Goal: Information Seeking & Learning: Learn about a topic

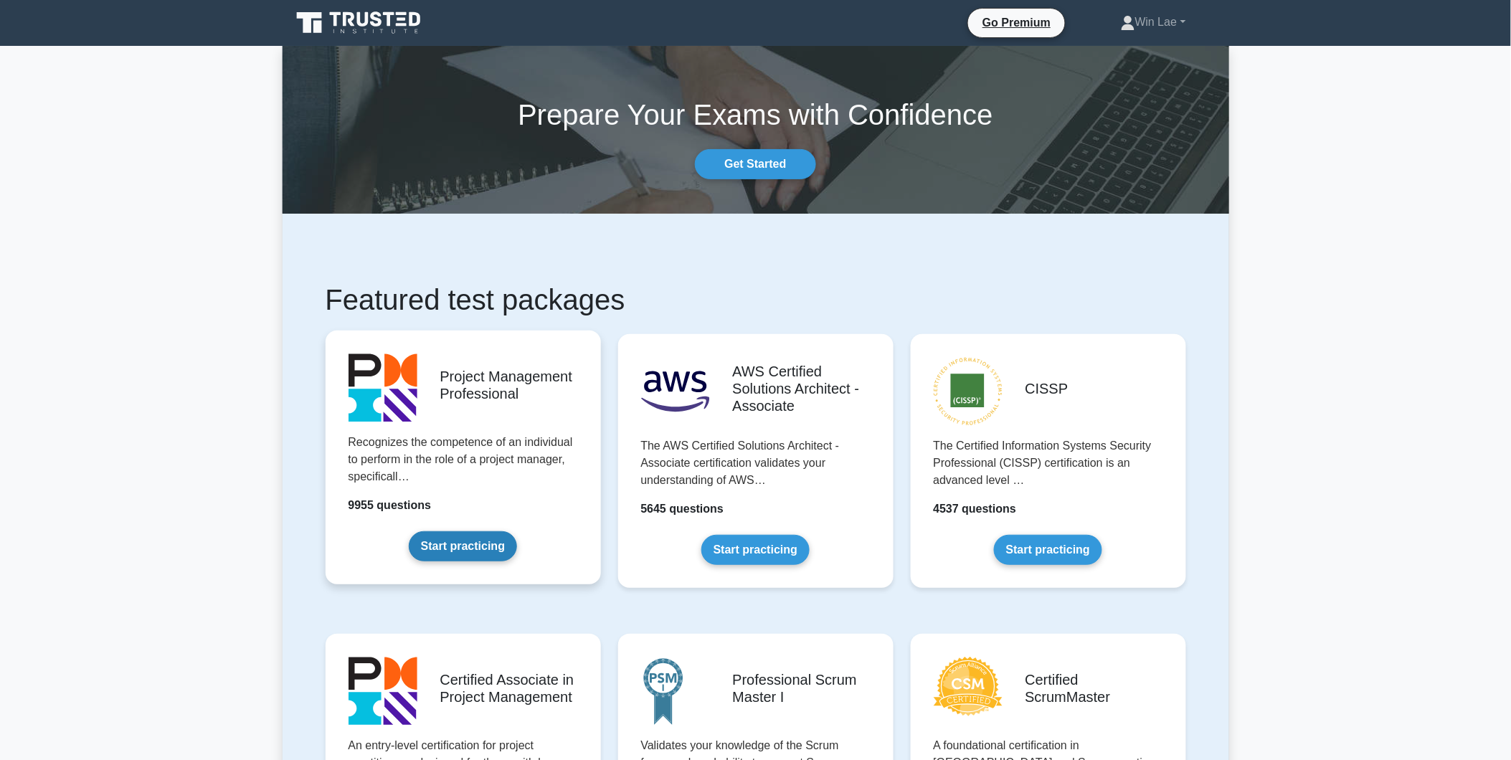
click at [439, 538] on link "Start practicing" at bounding box center [463, 546] width 108 height 30
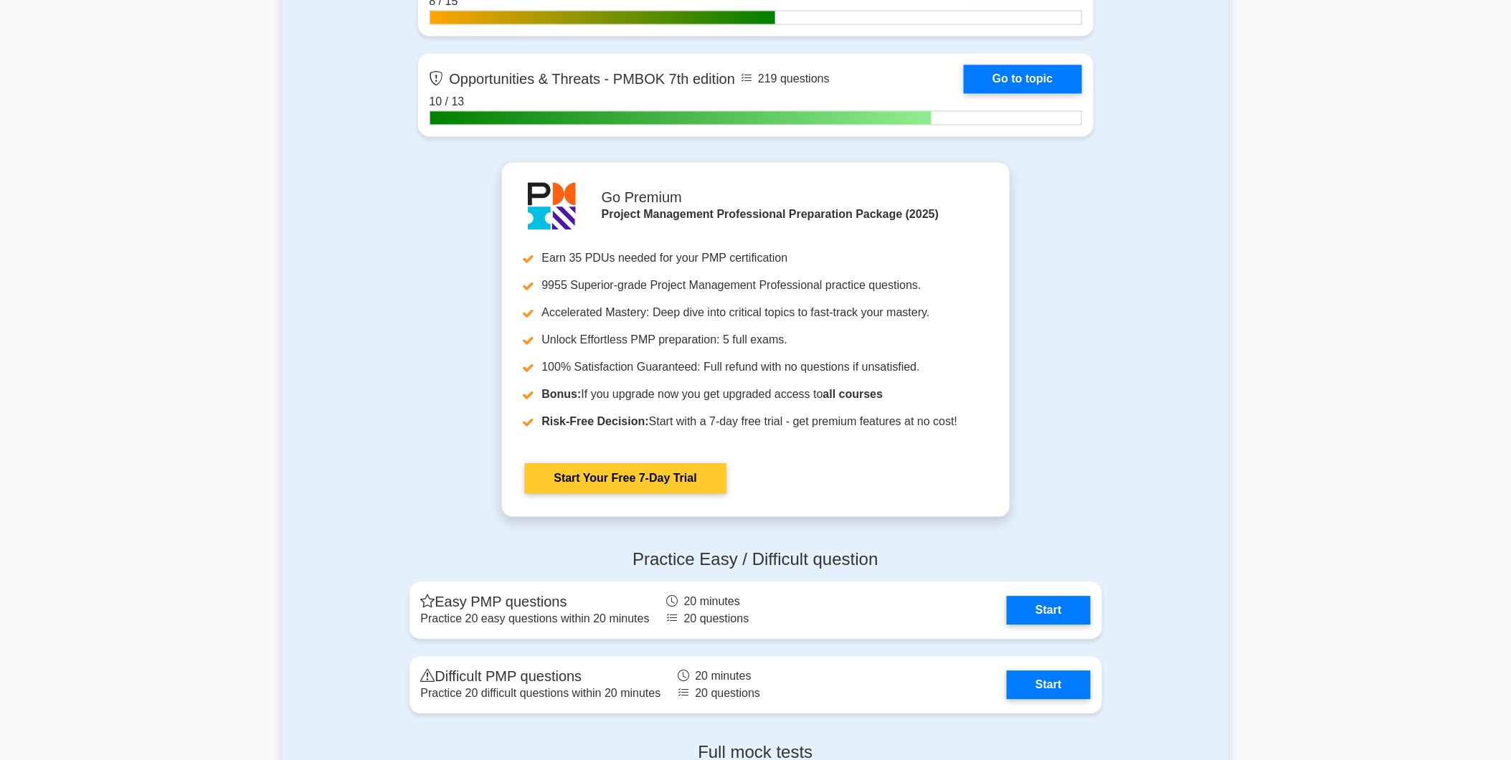
scroll to position [5019, 0]
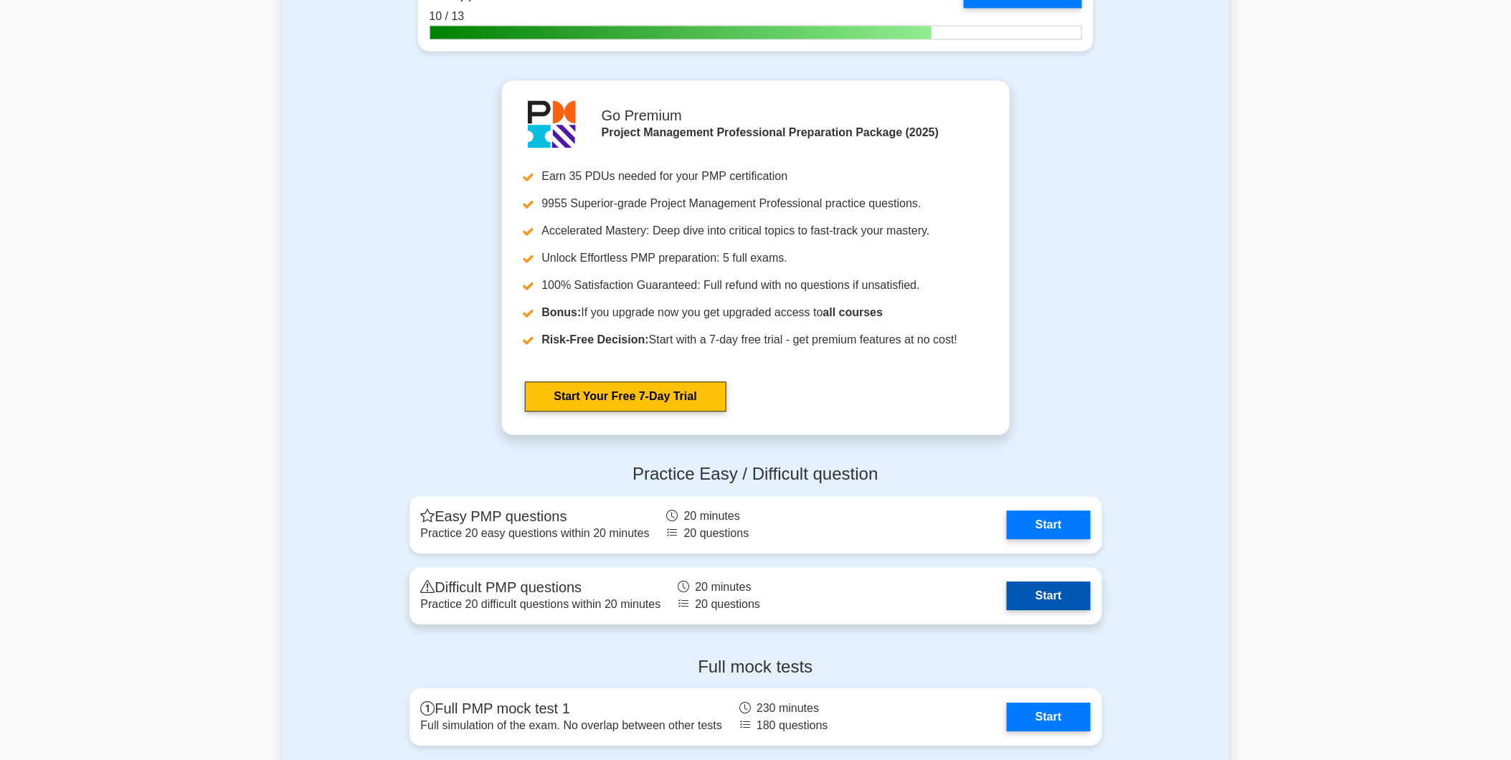
click at [1051, 594] on link "Start" at bounding box center [1048, 595] width 83 height 29
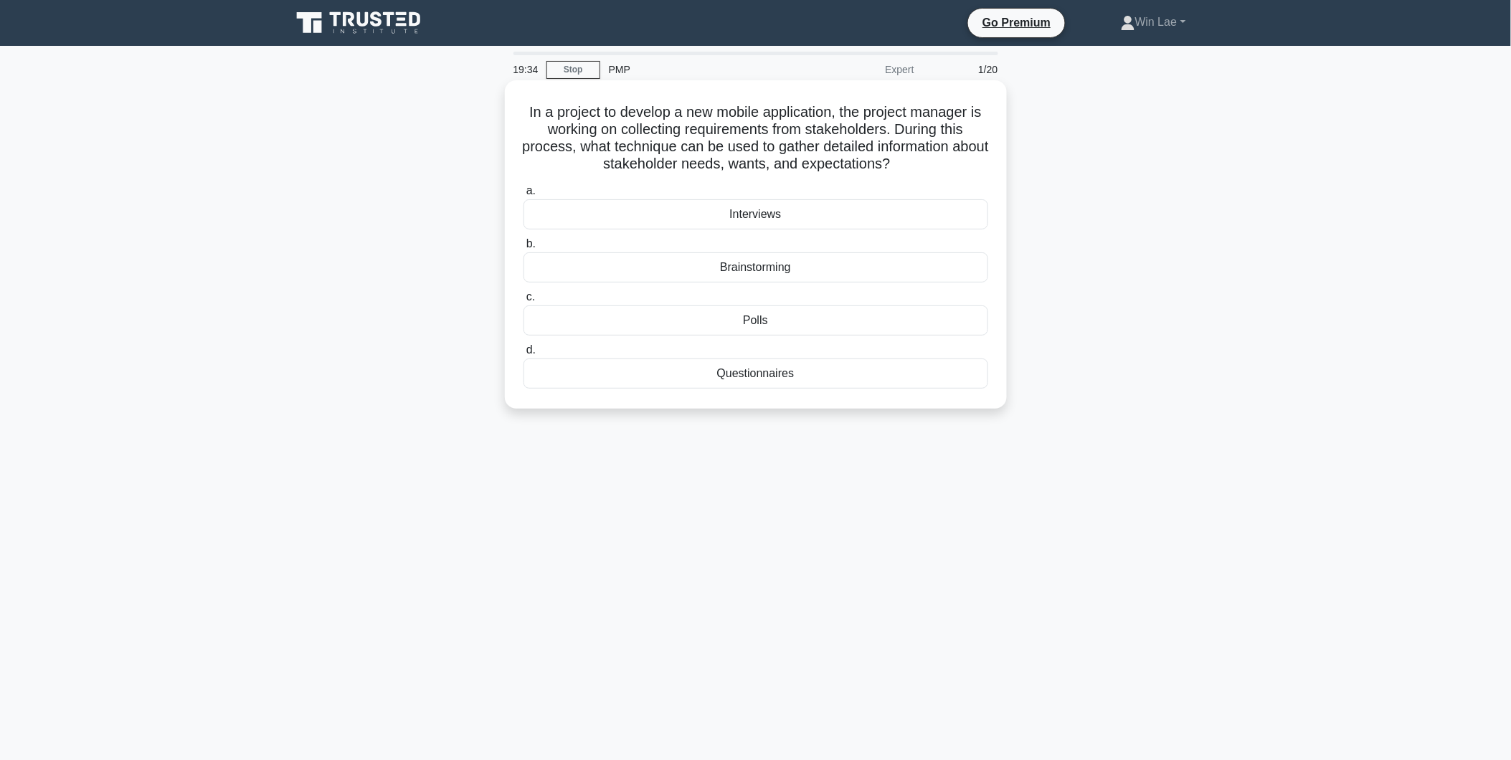
click at [809, 215] on div "Interviews" at bounding box center [755, 214] width 465 height 30
click at [523, 196] on input "a. Interviews" at bounding box center [523, 190] width 0 height 9
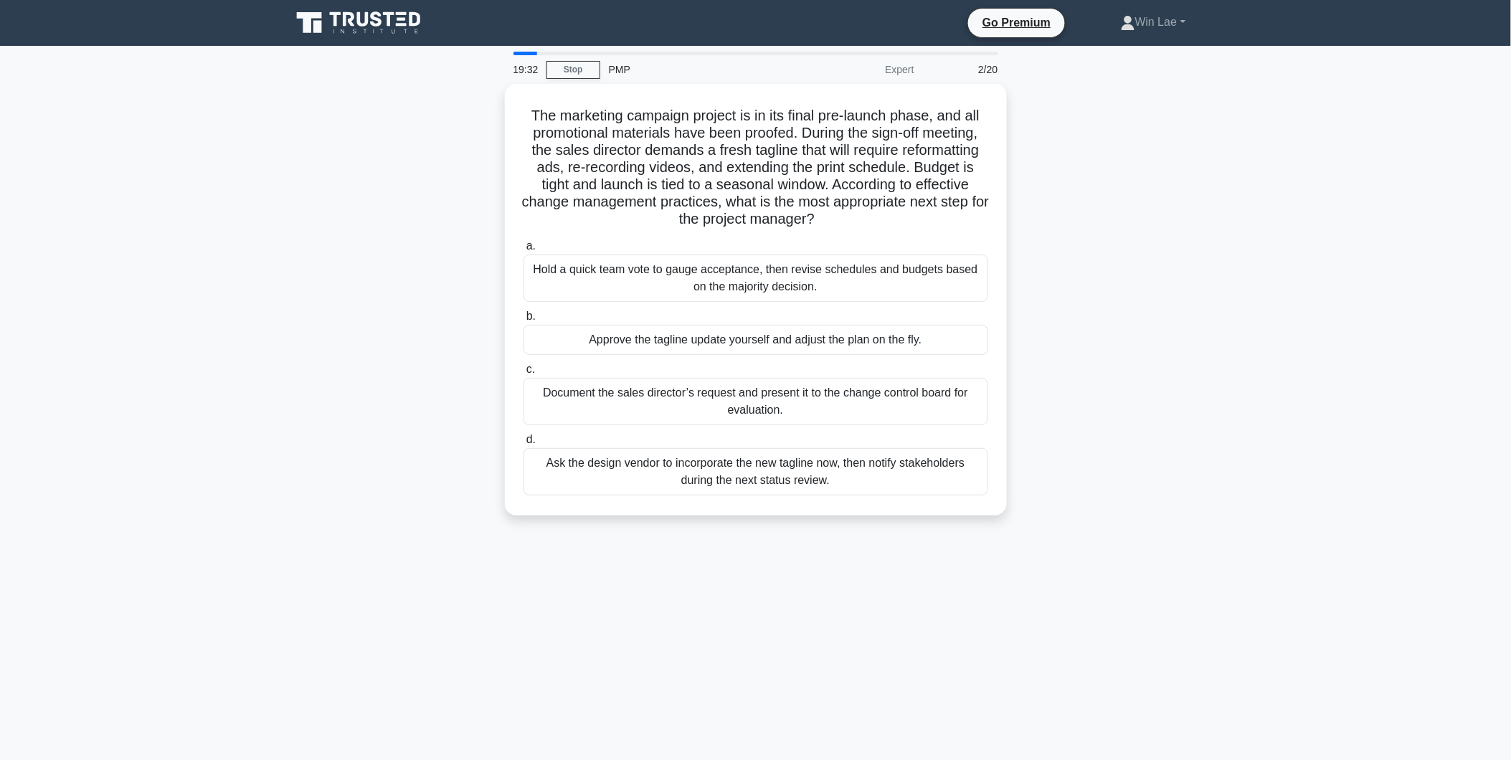
click at [346, 333] on div "The marketing campaign project is in its final pre-launch phase, and all promot…" at bounding box center [755, 308] width 946 height 449
drag, startPoint x: 561, startPoint y: 166, endPoint x: 707, endPoint y: 166, distance: 146.3
click at [707, 166] on h5 "The marketing campaign project is in its final pre-launch phase, and all promot…" at bounding box center [755, 164] width 467 height 122
click at [542, 183] on h5 "The marketing campaign project is in its final pre-launch phase, and all promot…" at bounding box center [755, 164] width 467 height 122
click at [777, 399] on div "Document the sales director’s request and present it to the change control boar…" at bounding box center [755, 397] width 465 height 47
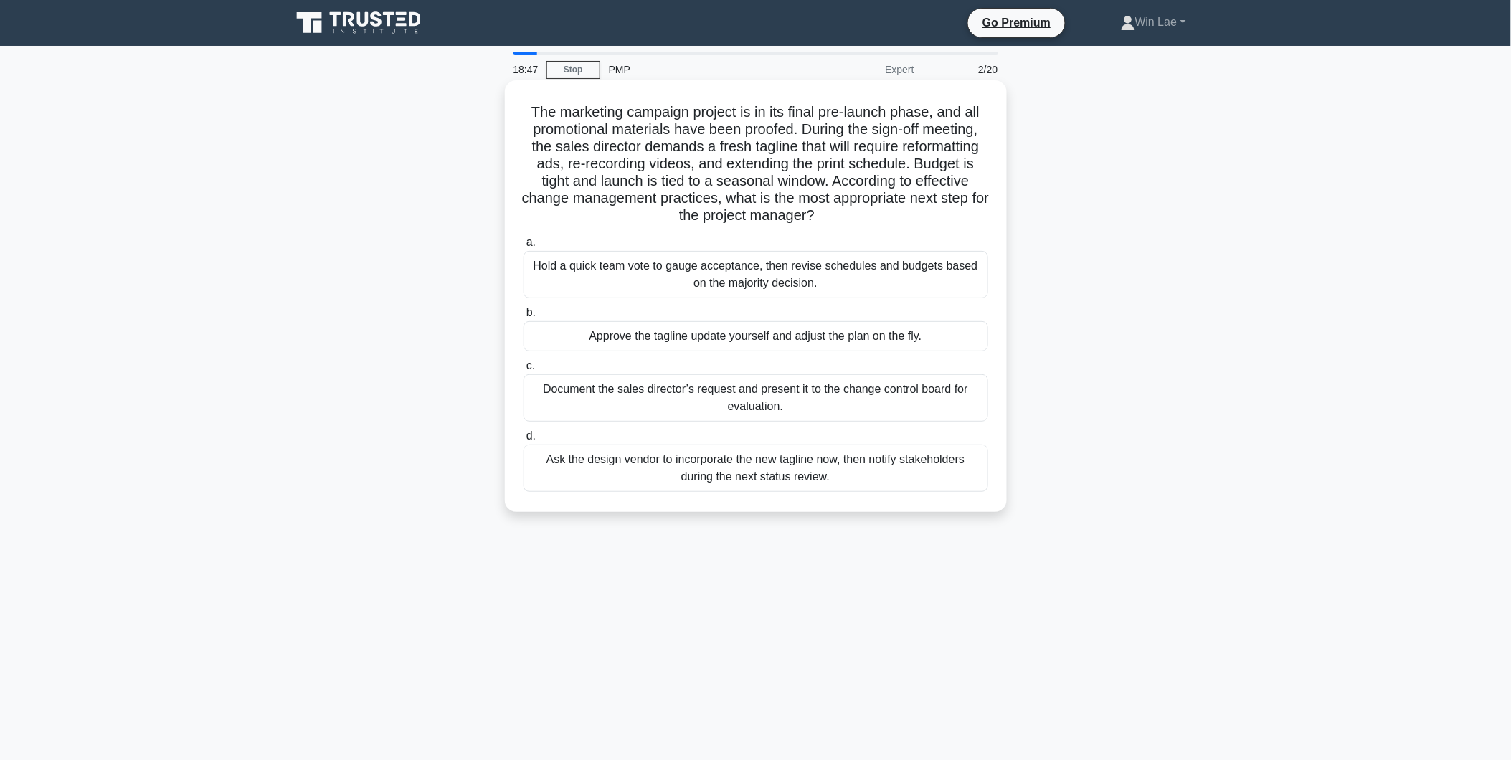
click at [523, 371] on input "c. Document the sales director’s request and present it to the change control b…" at bounding box center [523, 365] width 0 height 9
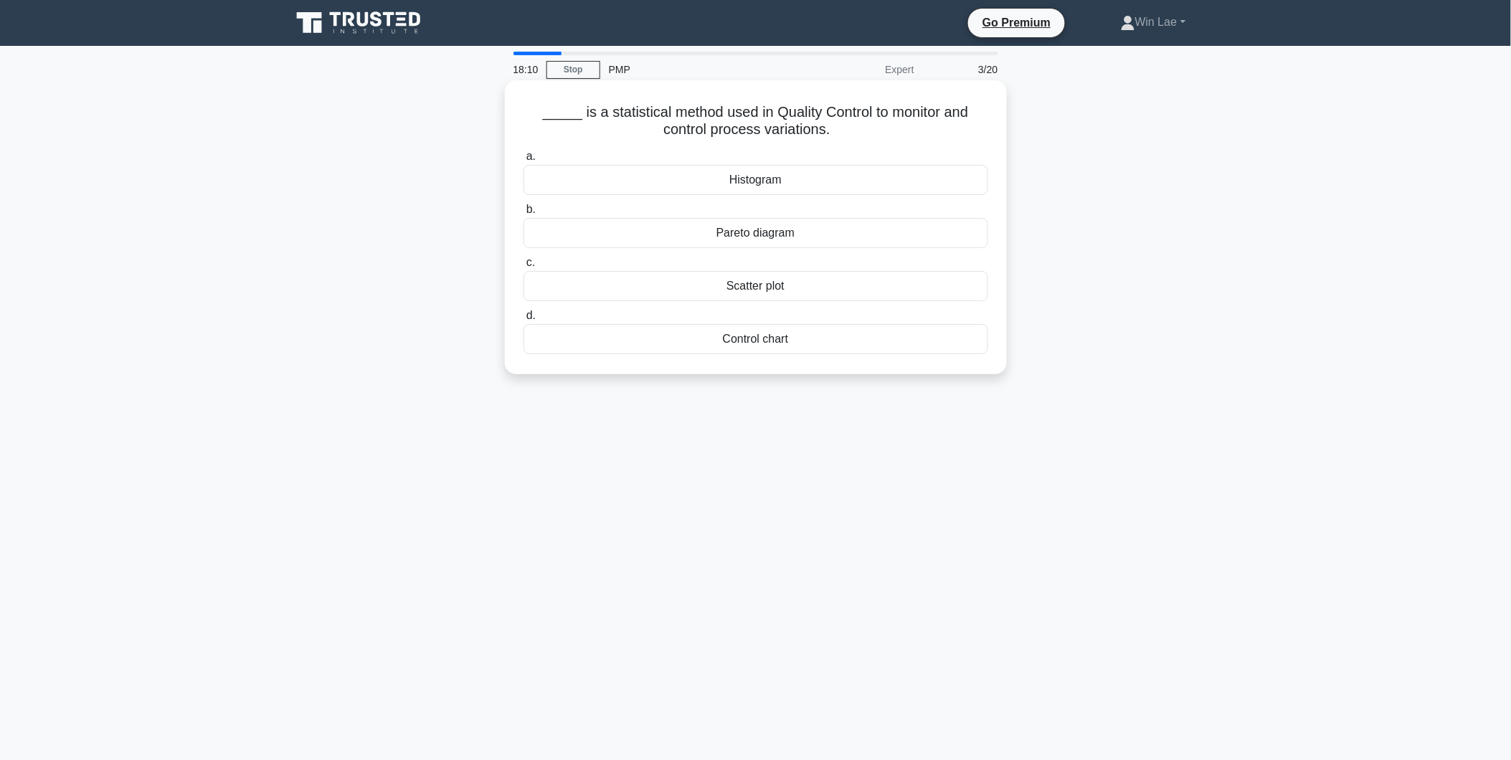
click at [848, 341] on div "Control chart" at bounding box center [755, 339] width 465 height 30
click at [523, 320] on input "d. Control chart" at bounding box center [523, 315] width 0 height 9
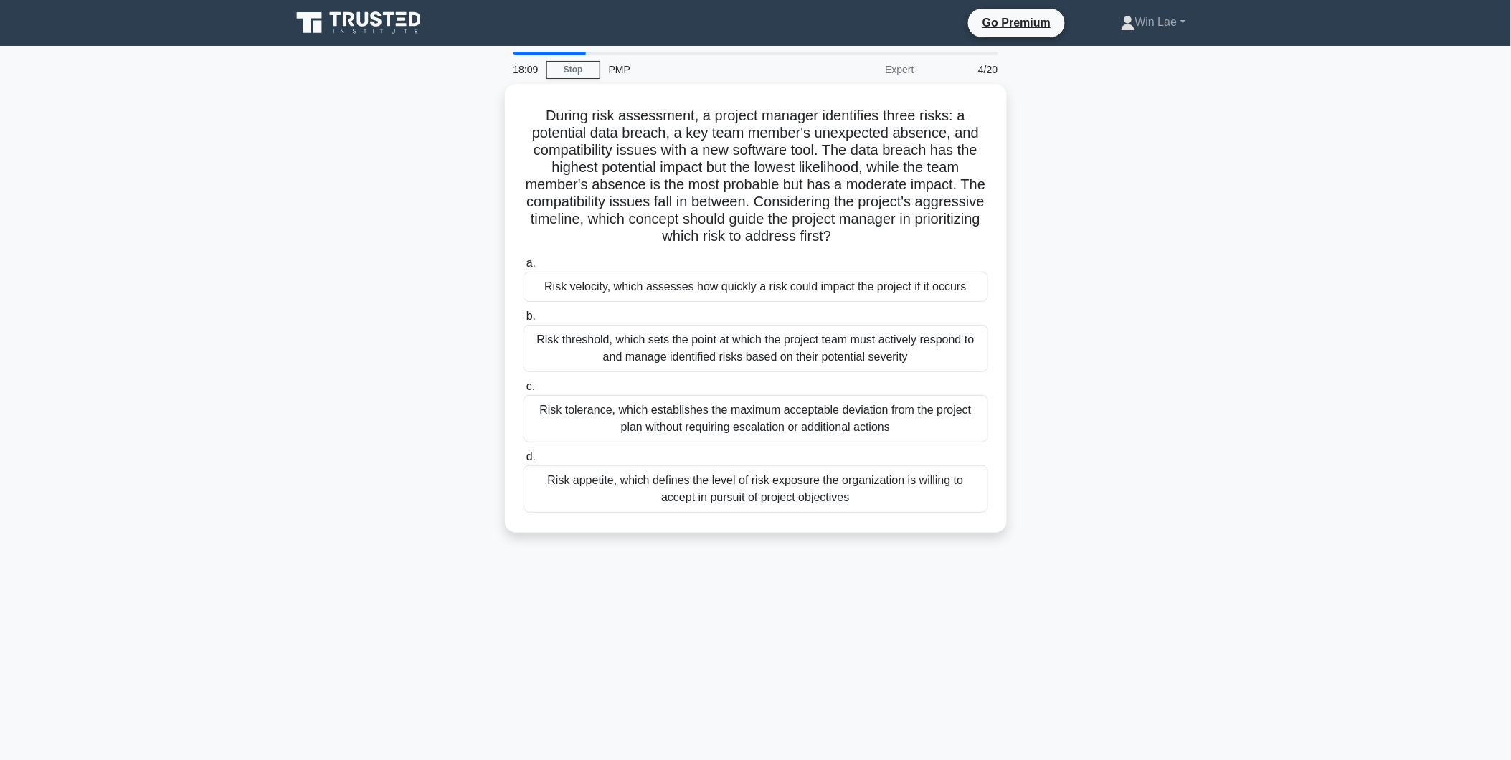
click at [239, 338] on main "18:09 Stop PMP Expert 4/20 During risk assessment, a project manager identifies…" at bounding box center [755, 410] width 1511 height 728
click at [807, 199] on h5 "During risk assessment, a project manager identifies three risks: a potential d…" at bounding box center [755, 172] width 467 height 139
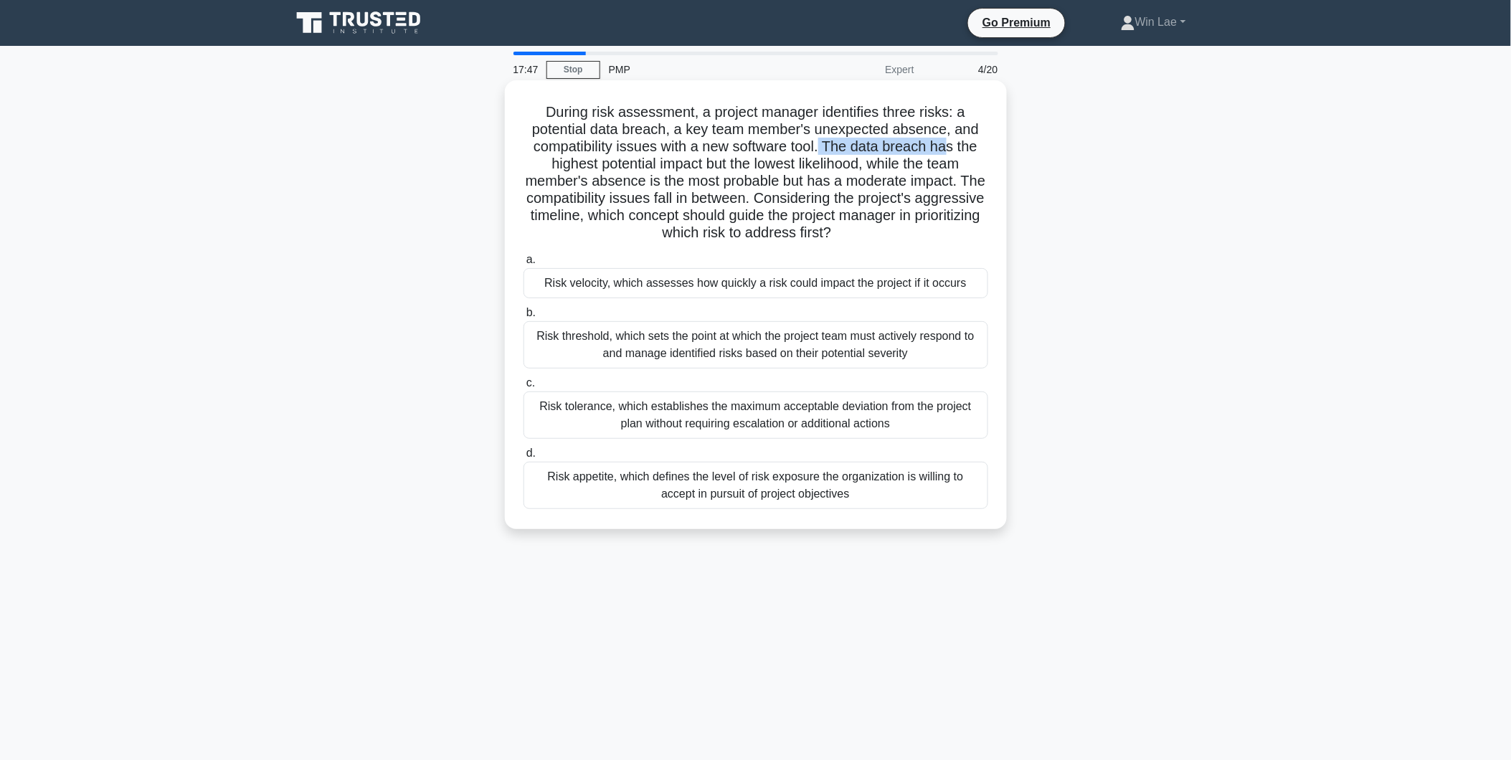
drag, startPoint x: 822, startPoint y: 143, endPoint x: 954, endPoint y: 143, distance: 131.2
click at [954, 143] on h5 "During risk assessment, a project manager identifies three risks: a potential d…" at bounding box center [755, 172] width 467 height 139
drag, startPoint x: 729, startPoint y: 163, endPoint x: 866, endPoint y: 162, distance: 136.9
click at [866, 162] on h5 "During risk assessment, a project manager identifies three risks: a potential d…" at bounding box center [755, 172] width 467 height 139
drag, startPoint x: 535, startPoint y: 183, endPoint x: 809, endPoint y: 181, distance: 273.9
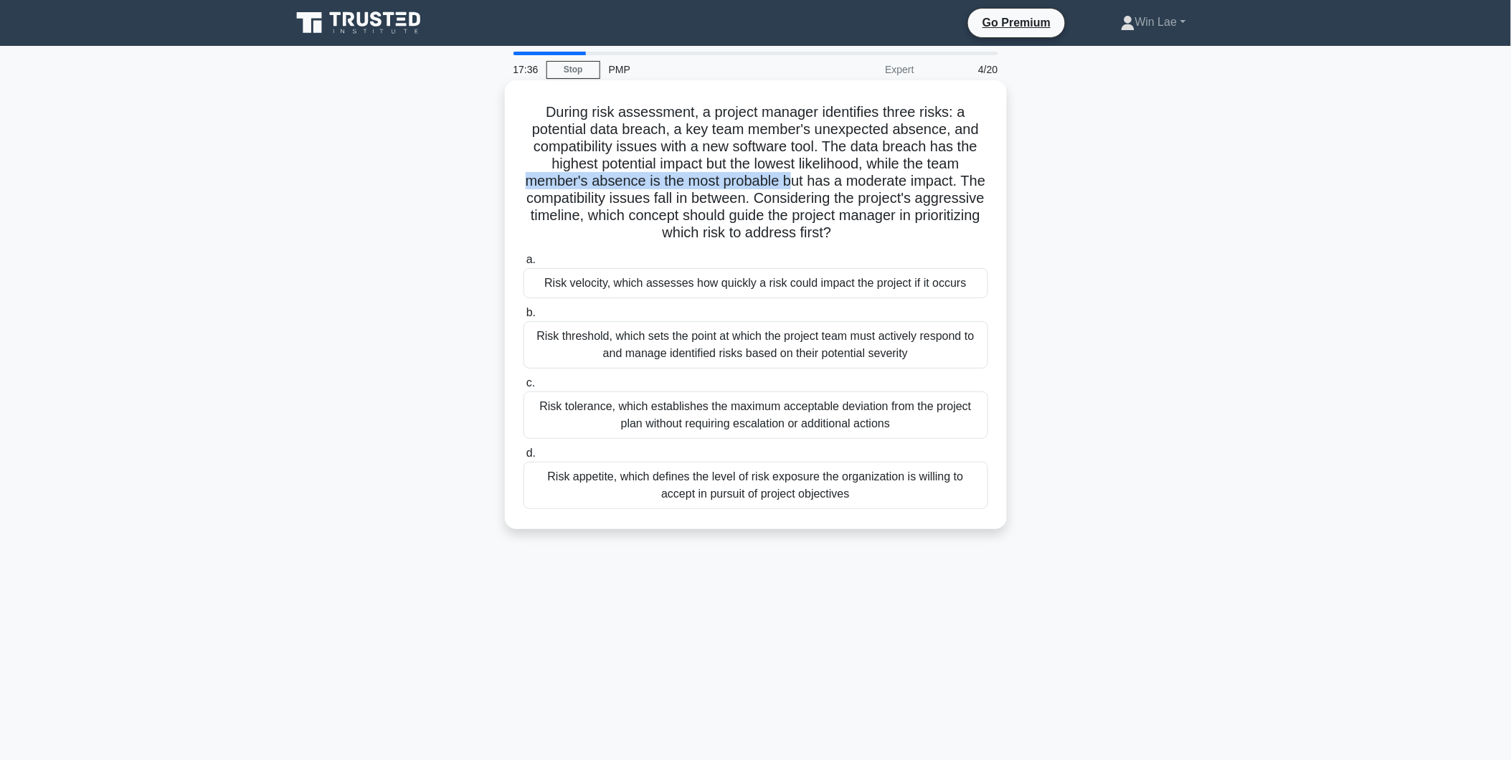
click at [809, 181] on h5 "During risk assessment, a project manager identifies three risks: a potential d…" at bounding box center [755, 172] width 467 height 139
click at [594, 138] on h5 "During risk assessment, a project manager identifies three risks: a potential d…" at bounding box center [755, 172] width 467 height 139
drag, startPoint x: 825, startPoint y: 144, endPoint x: 872, endPoint y: 145, distance: 46.6
click at [872, 145] on h5 "During risk assessment, a project manager identifies three risks: a potential d…" at bounding box center [755, 172] width 467 height 139
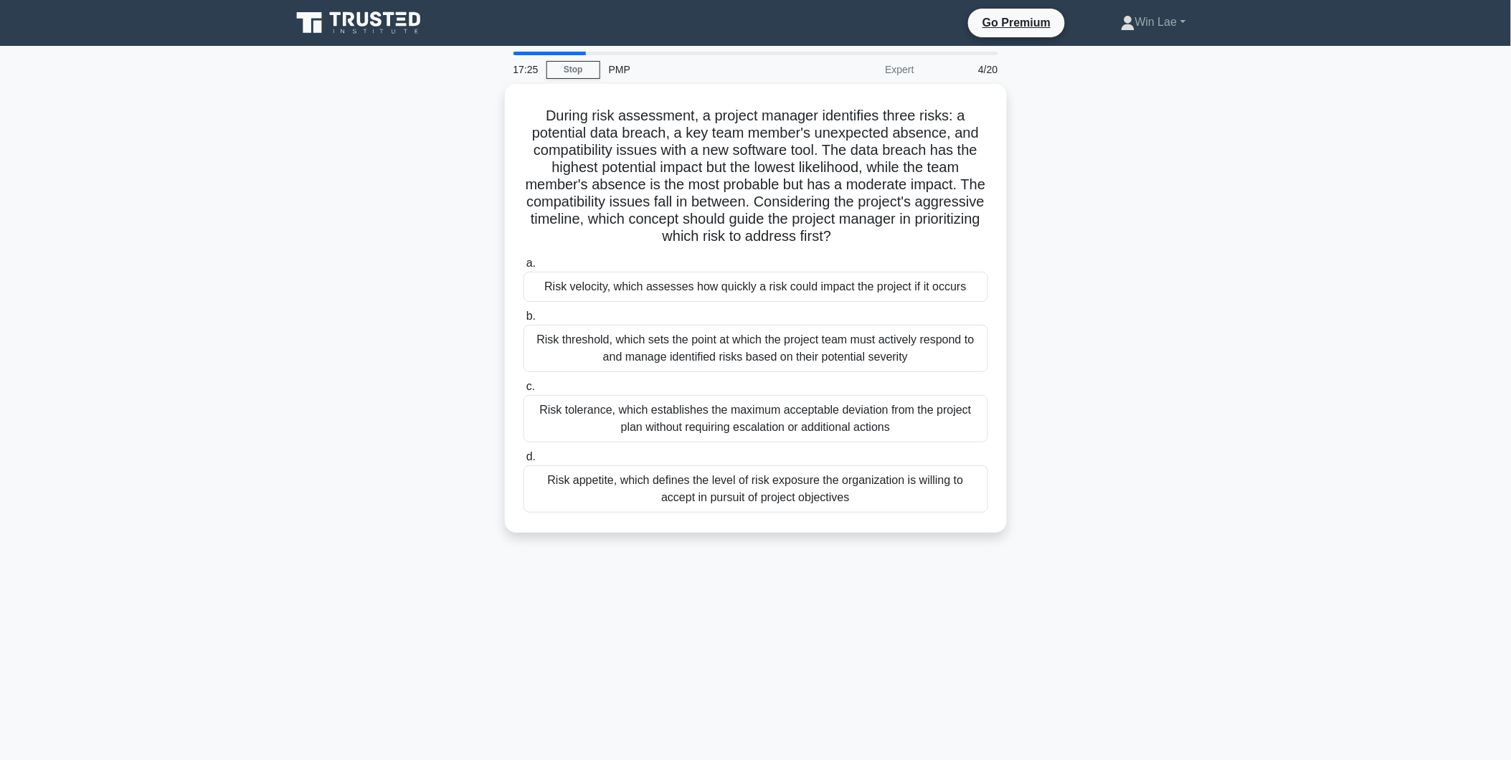
click at [409, 344] on div "During risk assessment, a project manager identifies three risks: a potential d…" at bounding box center [755, 317] width 946 height 466
click at [553, 346] on div "Risk threshold, which sets the point at which the project team must actively re…" at bounding box center [755, 344] width 465 height 47
click at [523, 318] on input "b. Risk threshold, which sets the point at which the project team must actively…" at bounding box center [523, 312] width 0 height 9
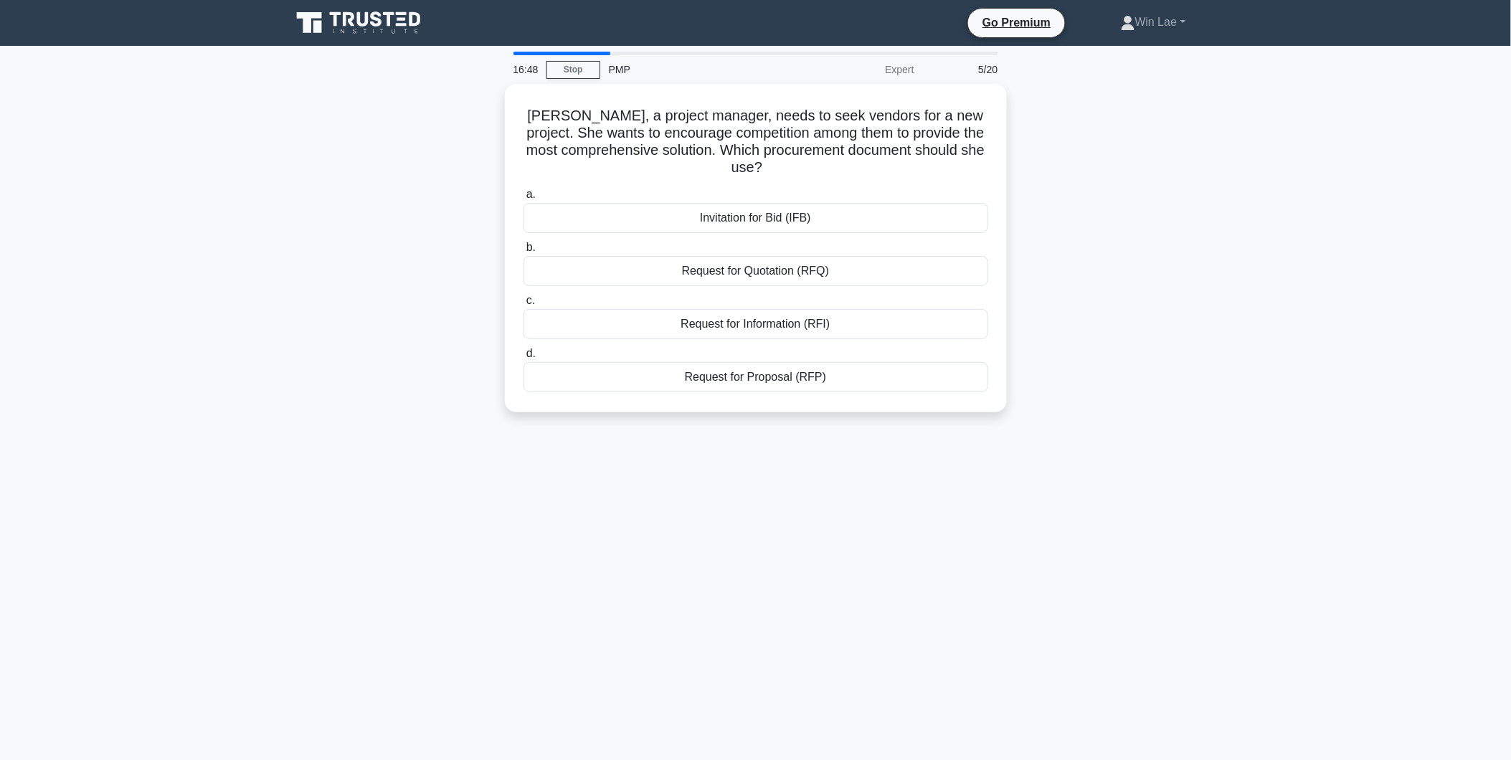
click at [231, 521] on main "16:48 Stop PMP Expert 5/20 Jane, a project manager, needs to seek vendors for a…" at bounding box center [755, 410] width 1511 height 728
click at [837, 376] on div "Request for Proposal (RFP)" at bounding box center [755, 373] width 465 height 30
click at [523, 355] on input "d. Request for Proposal (RFP)" at bounding box center [523, 350] width 0 height 9
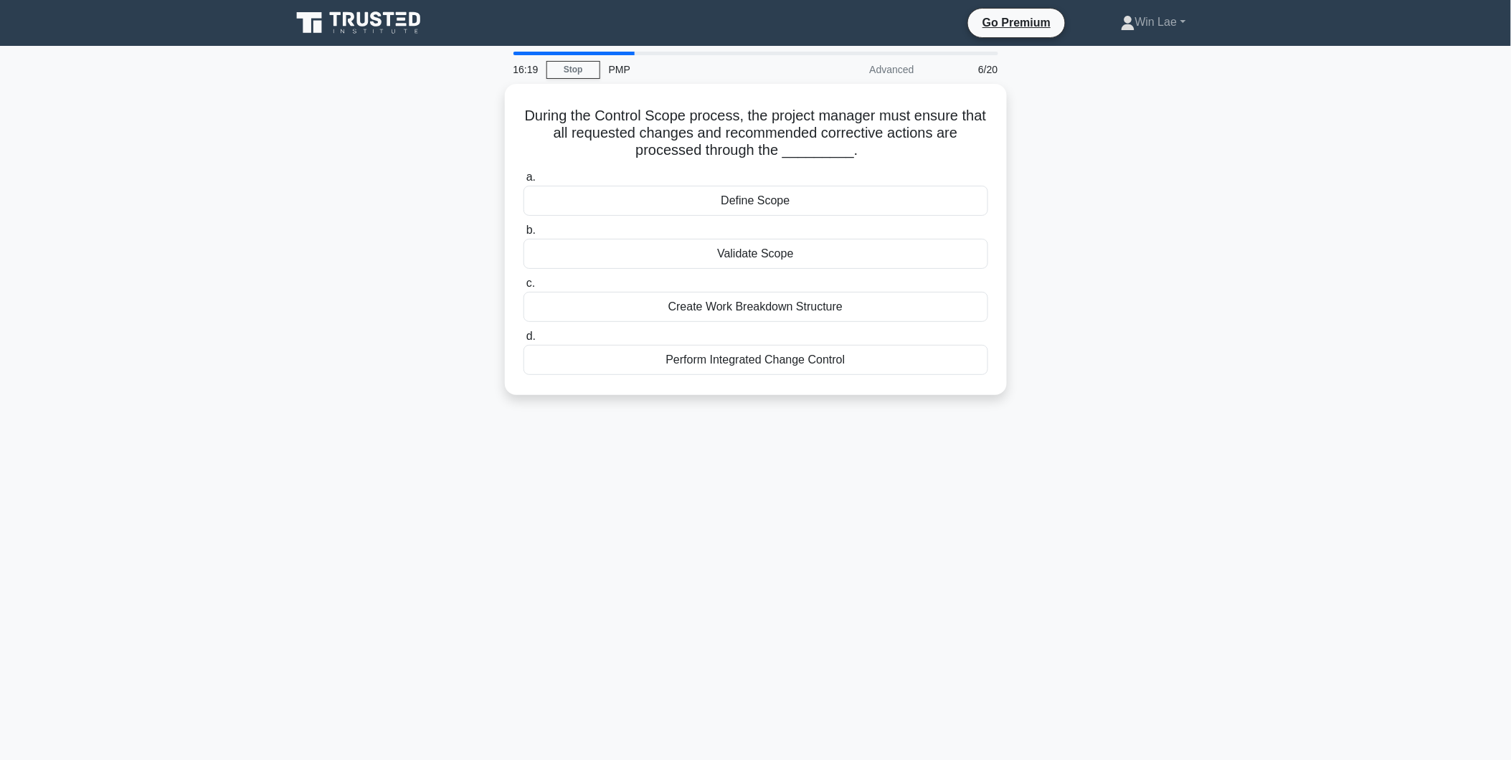
click at [635, 495] on div "16:19 Stop PMP Advanced 6/20 During the Control Scope process, the project mana…" at bounding box center [755, 410] width 946 height 717
click at [635, 495] on div "15:59 Stop PMP Advanced 6/20 During the Control Scope process, the project mana…" at bounding box center [755, 410] width 946 height 717
click at [794, 362] on div "Perform Integrated Change Control" at bounding box center [755, 356] width 465 height 30
click at [523, 338] on input "d. Perform Integrated Change Control" at bounding box center [523, 332] width 0 height 9
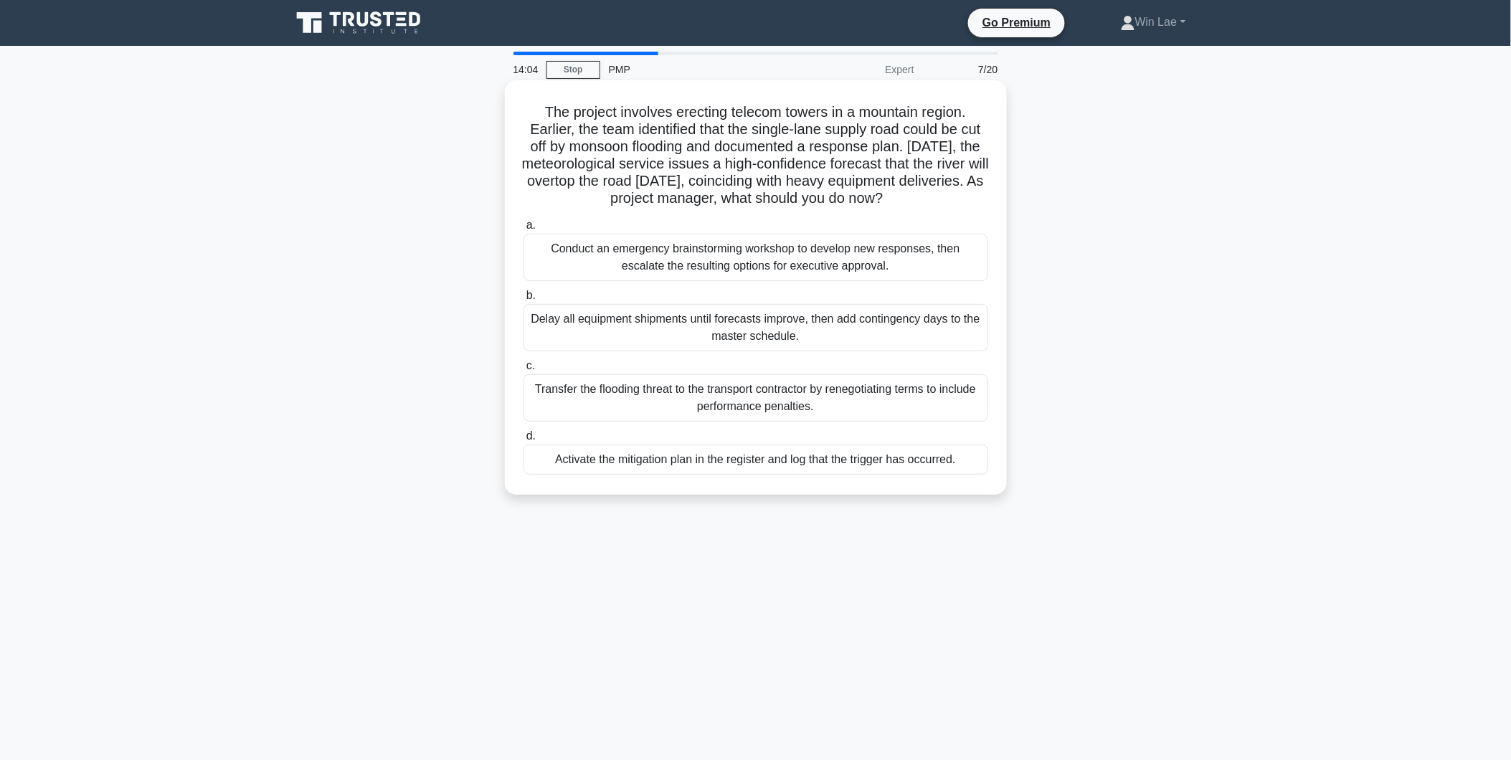
click at [691, 460] on div "Activate the mitigation plan in the register and log that the trigger has occur…" at bounding box center [755, 460] width 465 height 30
click at [523, 441] on input "d. Activate the mitigation plan in the register and log that the trigger has oc…" at bounding box center [523, 436] width 0 height 9
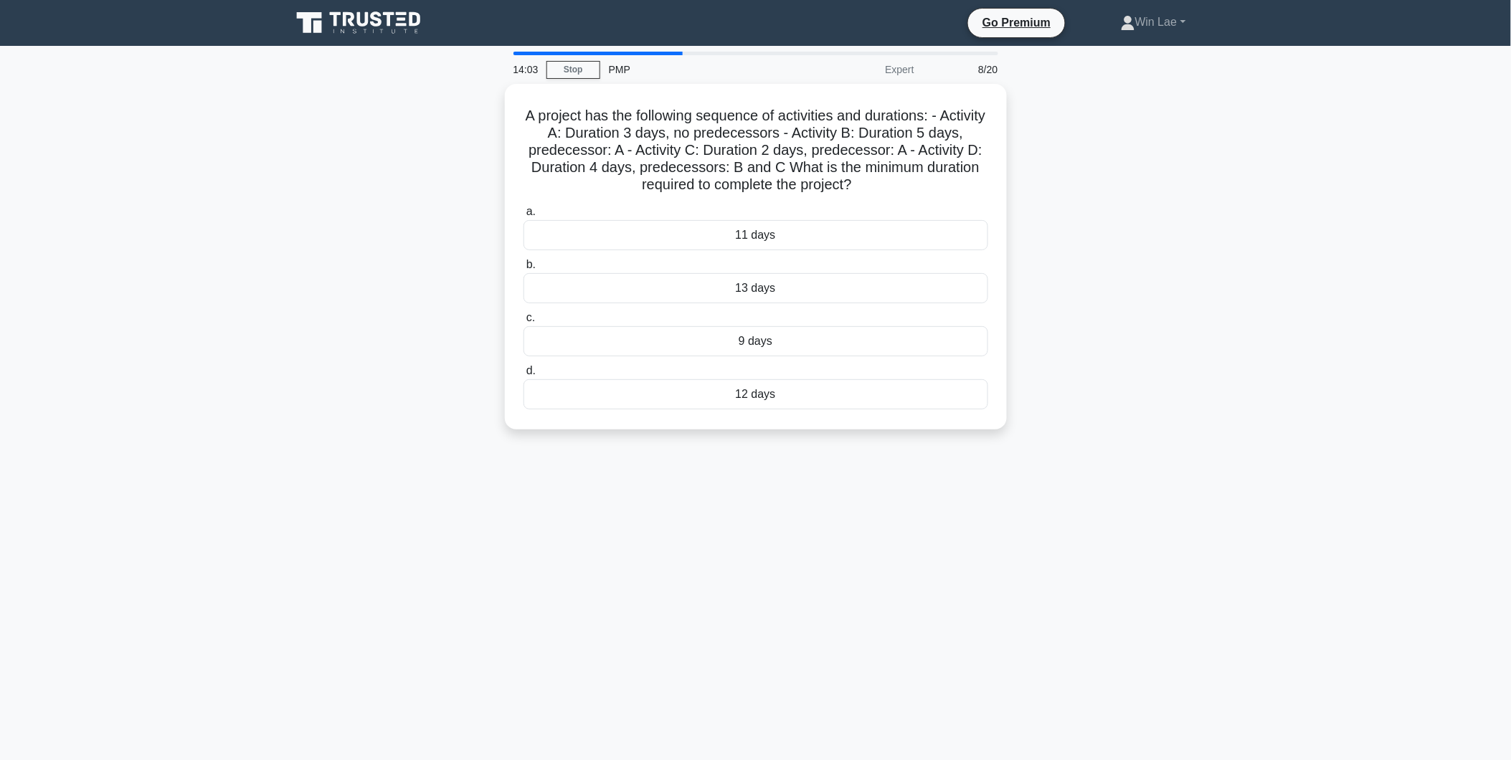
click at [351, 500] on div "14:03 Stop PMP Expert 8/20 A project has the following sequence of activities a…" at bounding box center [755, 410] width 946 height 717
drag, startPoint x: 610, startPoint y: 128, endPoint x: 689, endPoint y: 125, distance: 78.9
click at [689, 125] on h5 "A project has the following sequence of activities and durations: - Activity A:…" at bounding box center [755, 146] width 467 height 87
drag, startPoint x: 887, startPoint y: 135, endPoint x: 877, endPoint y: 138, distance: 10.4
click at [886, 135] on h5 "A project has the following sequence of activities and durations: - Activity A:…" at bounding box center [755, 146] width 467 height 87
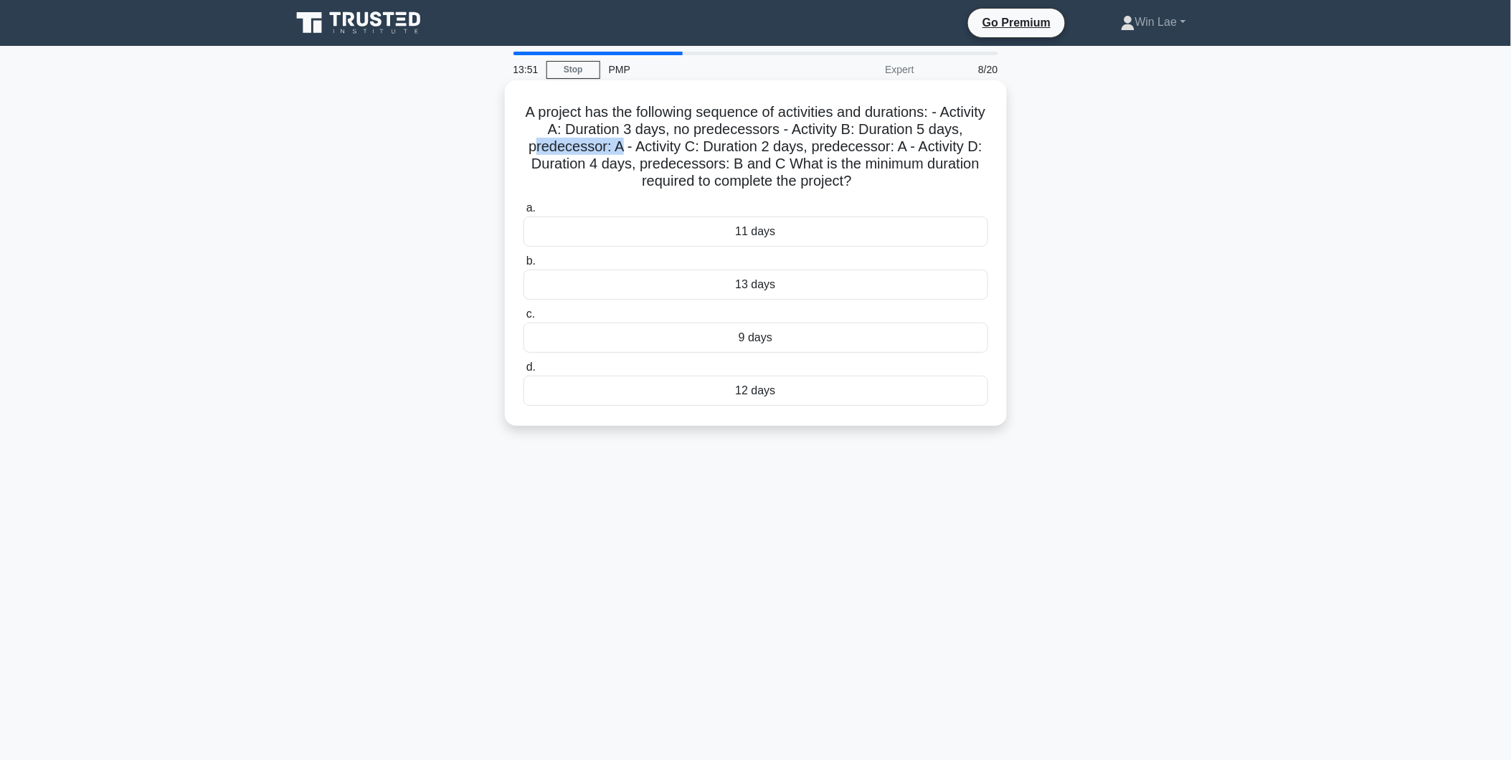
drag, startPoint x: 581, startPoint y: 152, endPoint x: 675, endPoint y: 151, distance: 93.2
click at [675, 151] on h5 "A project has the following sequence of activities and durations: - Activity A:…" at bounding box center [755, 146] width 467 height 87
drag, startPoint x: 675, startPoint y: 151, endPoint x: 830, endPoint y: 160, distance: 155.1
click at [830, 160] on h5 "A project has the following sequence of activities and durations: - Activity A:…" at bounding box center [755, 146] width 467 height 87
drag, startPoint x: 685, startPoint y: 151, endPoint x: 764, endPoint y: 148, distance: 78.9
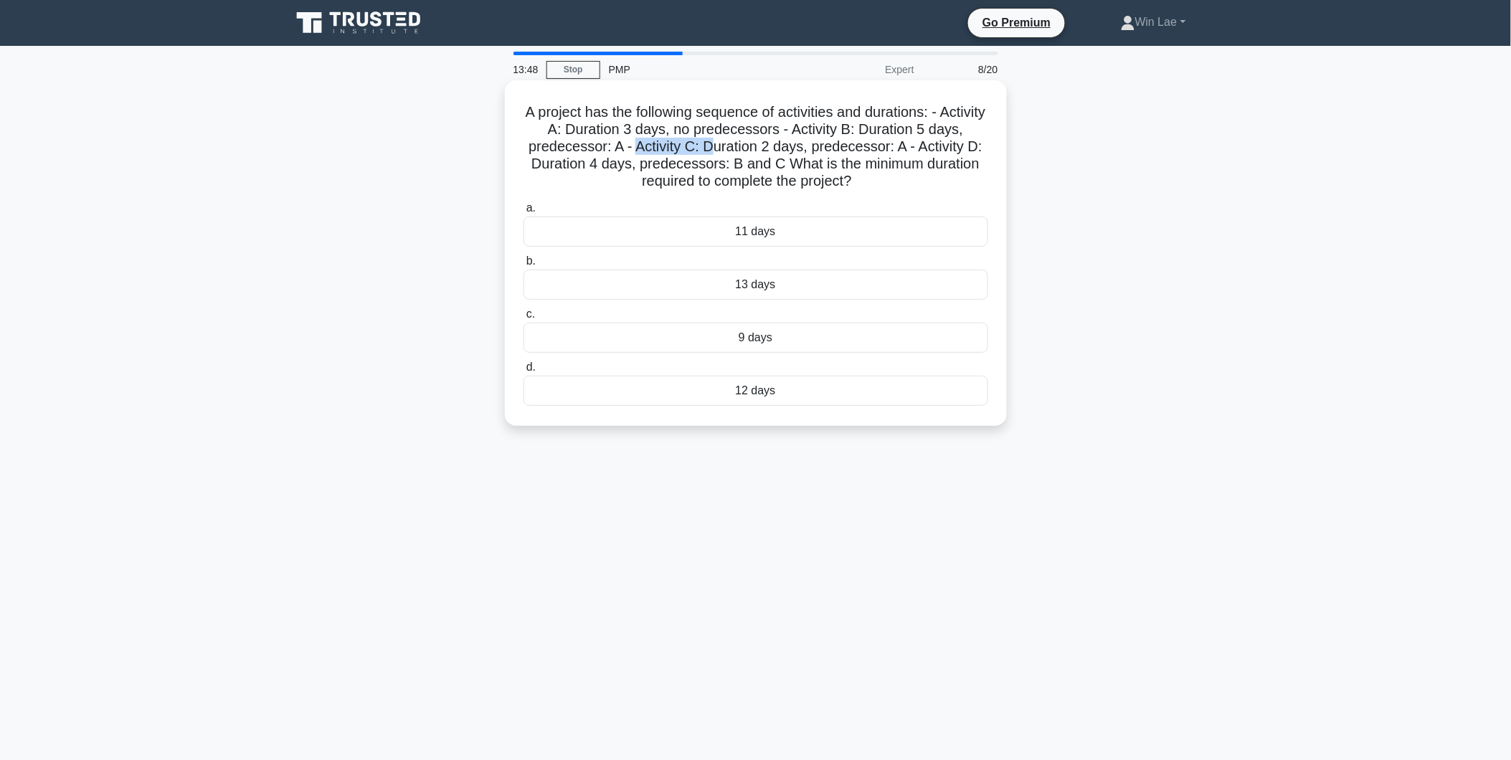
click at [764, 148] on h5 "A project has the following sequence of activities and durations: - Activity A:…" at bounding box center [755, 146] width 467 height 87
click at [635, 183] on h5 "A project has the following sequence of activities and durations: - Activity A:…" at bounding box center [755, 146] width 467 height 87
click at [805, 391] on div "12 days" at bounding box center [755, 391] width 465 height 30
click at [523, 372] on input "d. 12 days" at bounding box center [523, 367] width 0 height 9
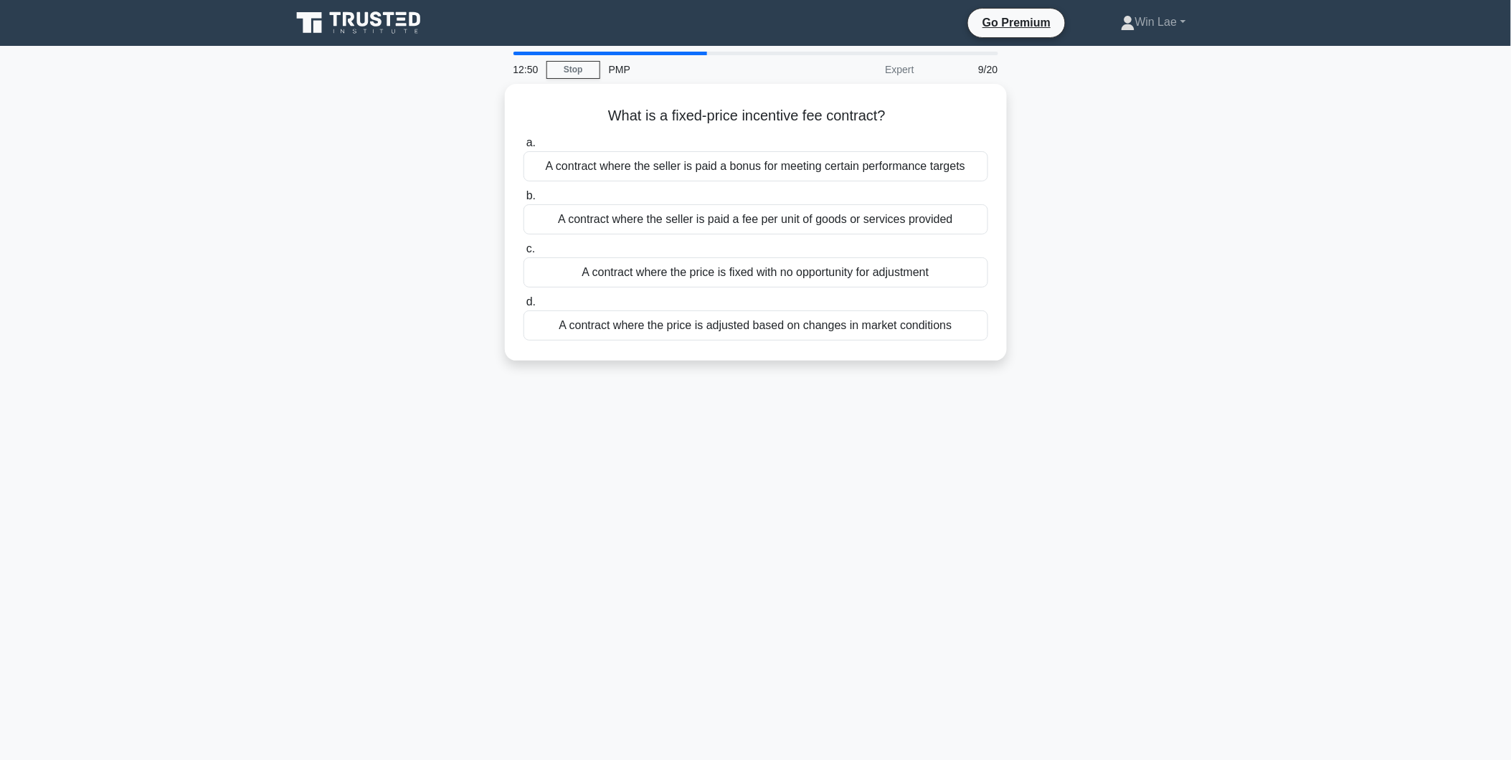
click at [628, 480] on div "12:50 Stop PMP Expert 9/20 What is a fixed-price incentive fee contract? .spinn…" at bounding box center [755, 410] width 946 height 717
click at [699, 268] on div "A contract where the price is fixed with no opportunity for adjustment" at bounding box center [755, 269] width 465 height 30
click at [523, 250] on input "c. A contract where the price is fixed with no opportunity for adjustment" at bounding box center [523, 245] width 0 height 9
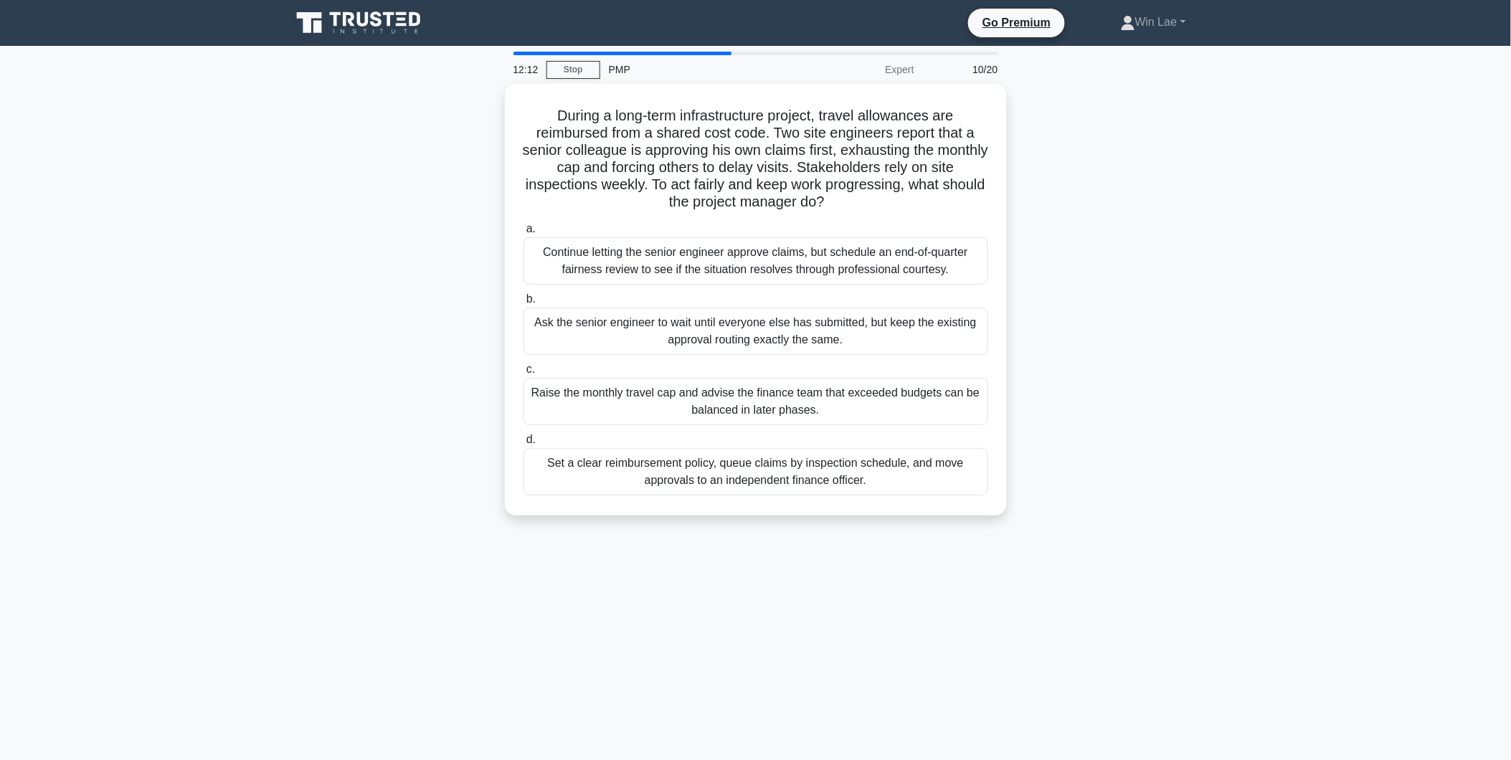
click at [367, 389] on div "During a long-term infrastructure project, travel allowances are reimbursed fro…" at bounding box center [755, 308] width 946 height 449
drag, startPoint x: 612, startPoint y: 131, endPoint x: 766, endPoint y: 130, distance: 154.2
click at [766, 130] on h5 "During a long-term infrastructure project, travel allowances are reimbursed fro…" at bounding box center [755, 155] width 467 height 105
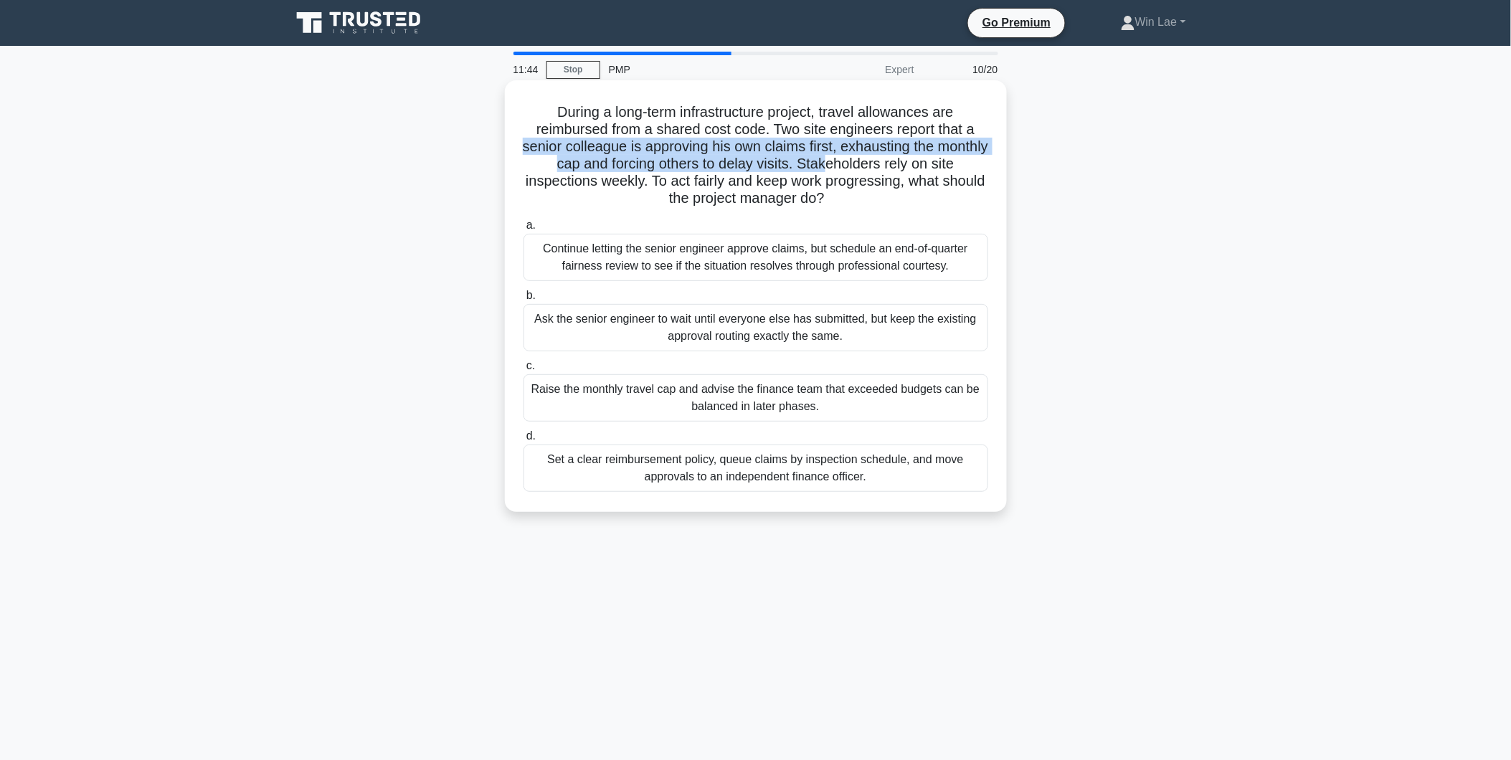
drag, startPoint x: 541, startPoint y: 151, endPoint x: 853, endPoint y: 156, distance: 311.9
click at [853, 156] on h5 "During a long-term infrastructure project, travel allowances are reimbursed fro…" at bounding box center [755, 155] width 467 height 105
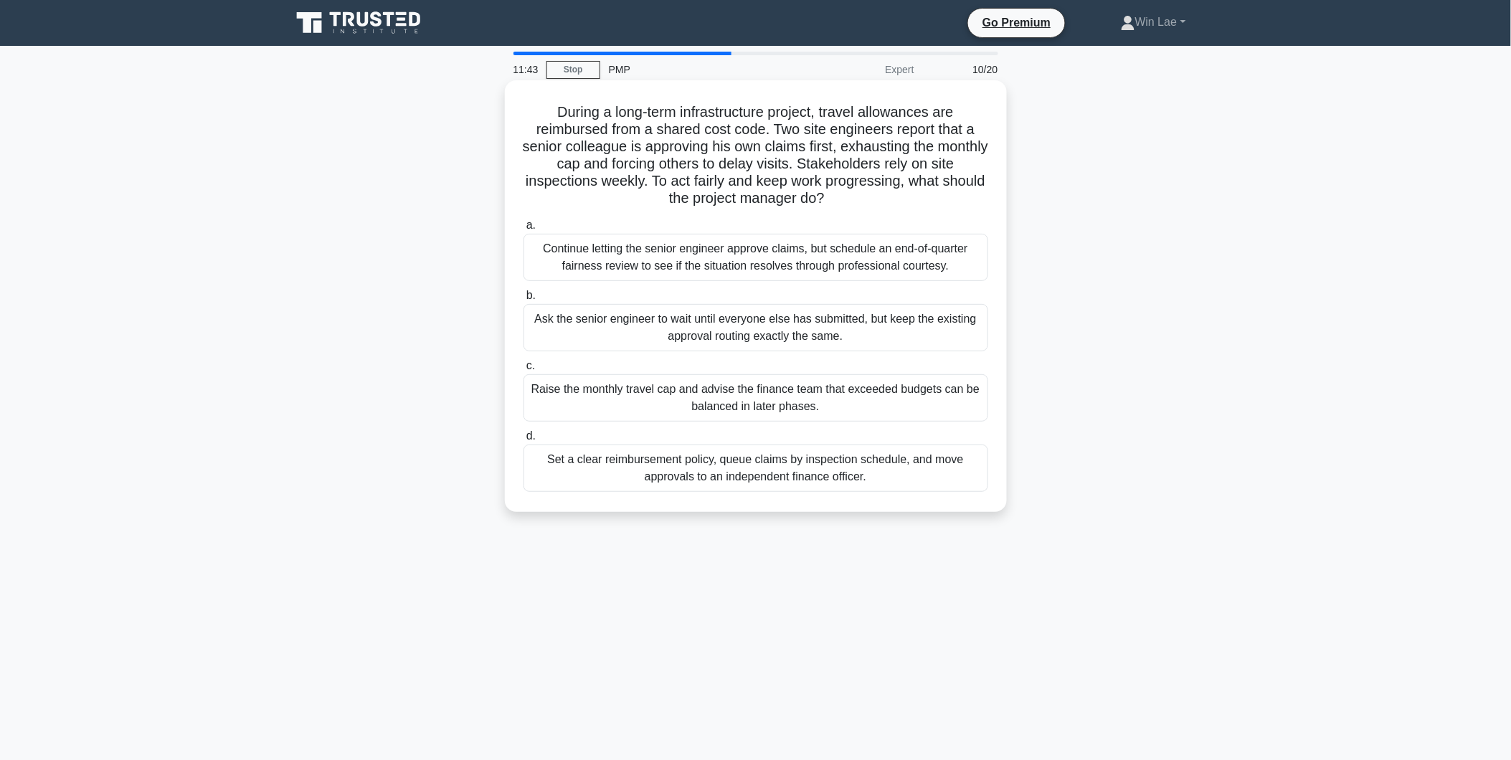
click at [550, 182] on h5 "During a long-term infrastructure project, travel allowances are reimbursed fro…" at bounding box center [755, 155] width 467 height 105
click at [841, 468] on div "Set a clear reimbursement policy, queue claims by inspection schedule, and move…" at bounding box center [755, 468] width 465 height 47
click at [523, 441] on input "d. Set a clear reimbursement policy, queue claims by inspection schedule, and m…" at bounding box center [523, 436] width 0 height 9
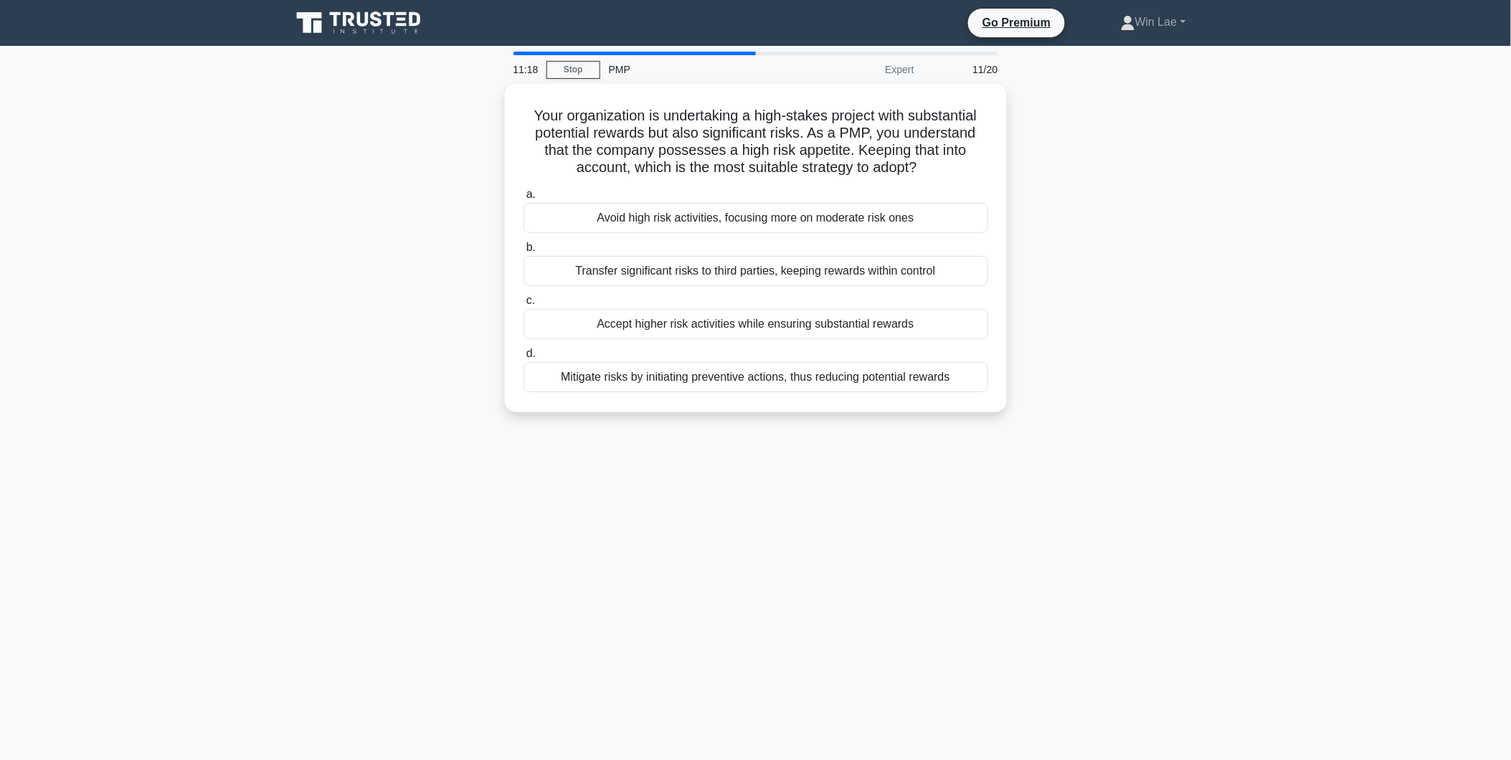
click at [524, 553] on div "11:18 Stop PMP Expert 11/20 Your organization is undertaking a high-stakes proj…" at bounding box center [755, 410] width 946 height 717
click at [711, 373] on div "Mitigate risks by initiating preventive actions, thus reducing potential rewards" at bounding box center [755, 373] width 465 height 30
click at [523, 355] on input "d. Mitigate risks by initiating preventive actions, thus reducing potential rew…" at bounding box center [523, 350] width 0 height 9
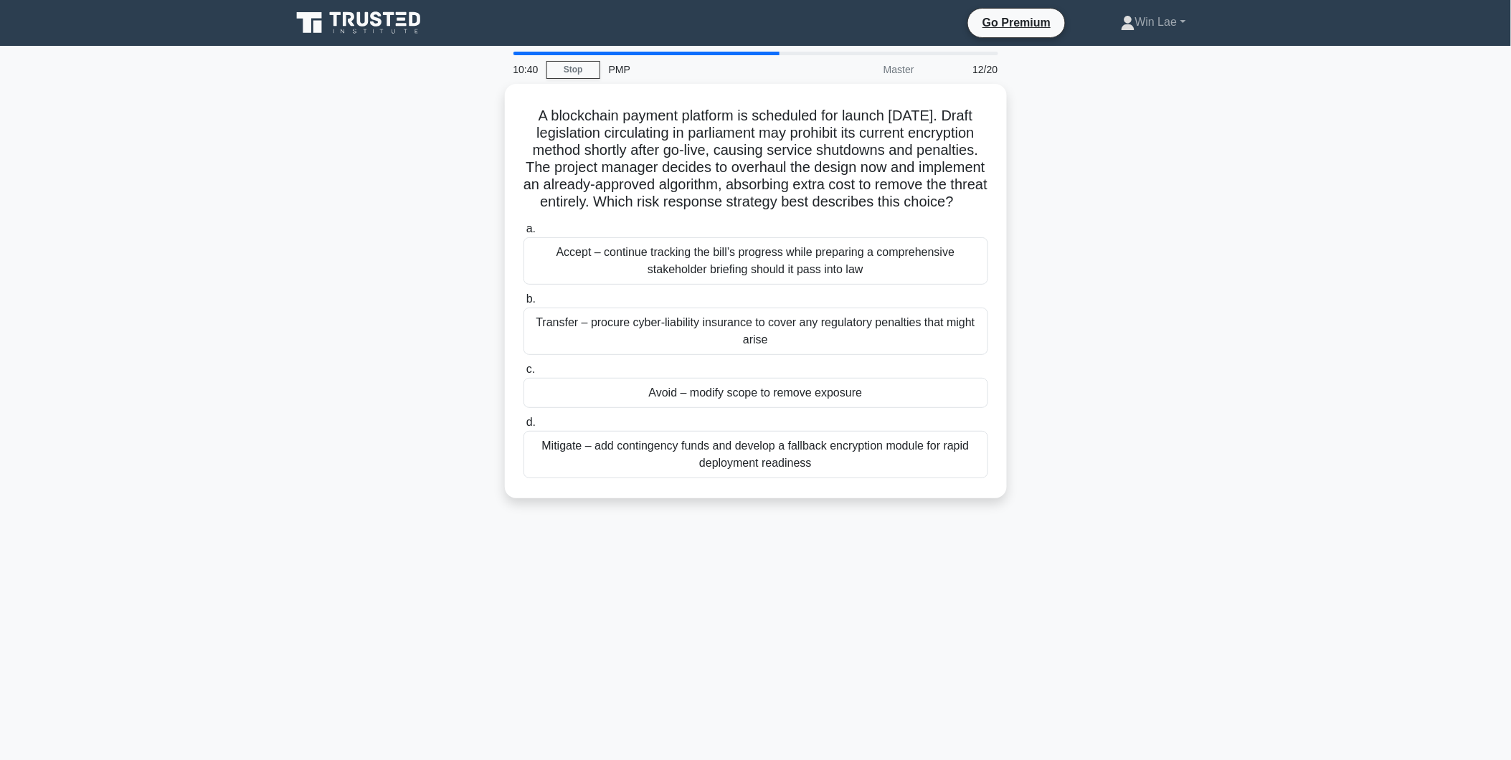
click at [306, 369] on div "A blockchain payment platform is scheduled for launch in six months. Draft legi…" at bounding box center [755, 300] width 946 height 432
click at [776, 474] on div "Mitigate – add contingency funds and develop a fallback encryption module for r…" at bounding box center [755, 450] width 465 height 47
click at [523, 424] on input "d. Mitigate – add contingency funds and develop a fallback encryption module fo…" at bounding box center [523, 418] width 0 height 9
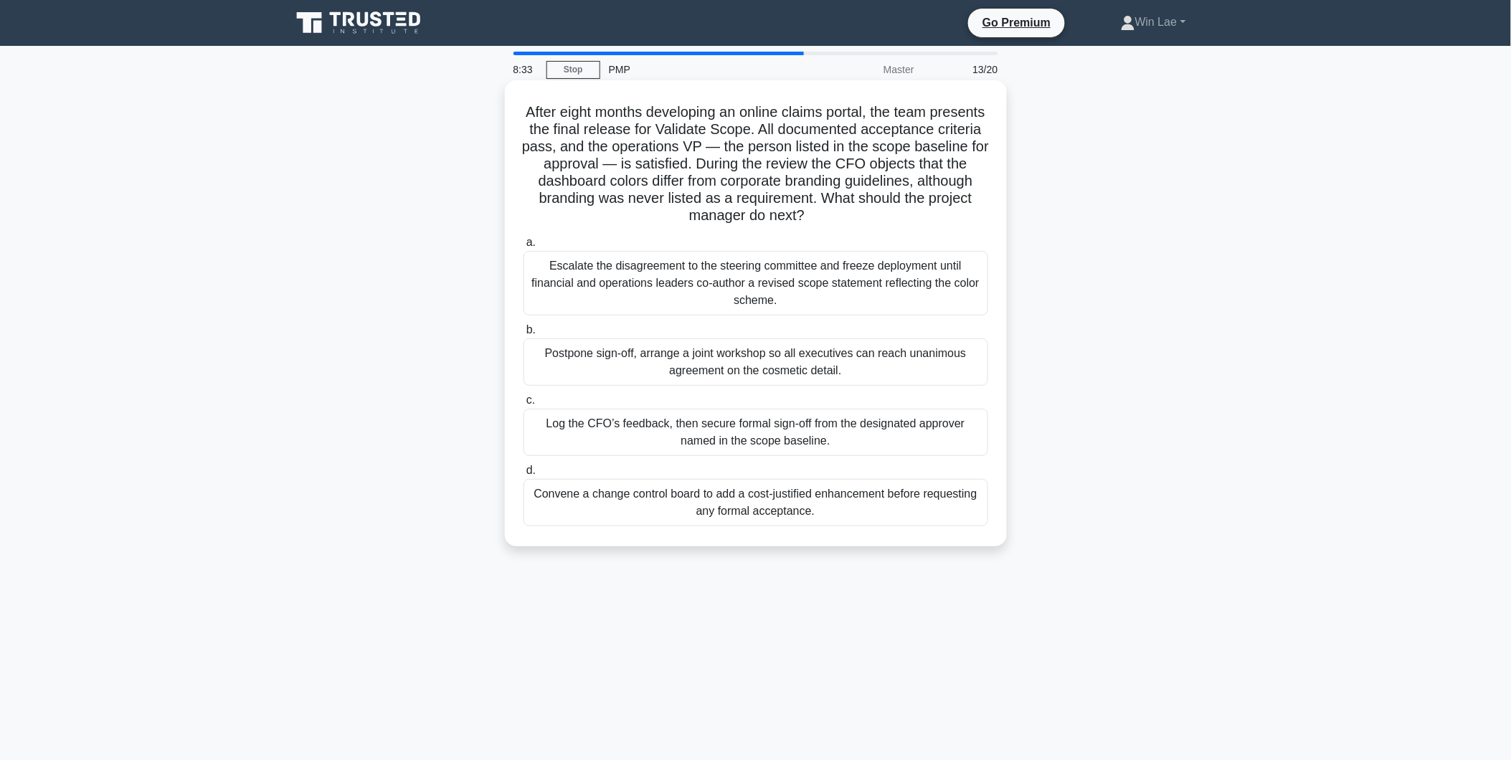
click at [692, 288] on div "Escalate the disagreement to the steering committee and freeze deployment until…" at bounding box center [755, 283] width 465 height 65
click at [523, 247] on input "a. Escalate the disagreement to the steering committee and freeze deployment un…" at bounding box center [523, 242] width 0 height 9
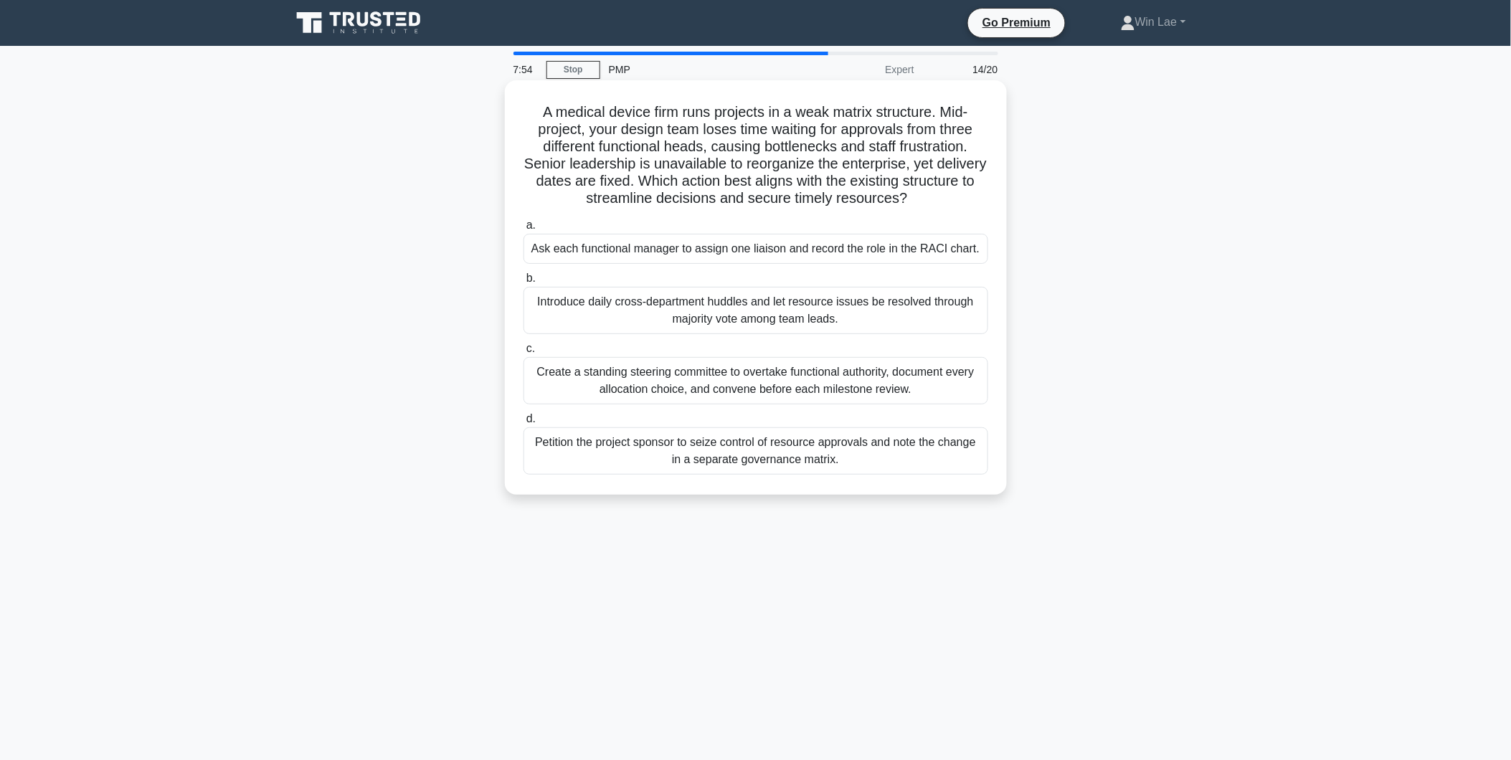
drag, startPoint x: 624, startPoint y: 201, endPoint x: 967, endPoint y: 191, distance: 342.1
click at [967, 191] on h5 "A medical device firm runs projects in a weak matrix structure. Mid-project, yo…" at bounding box center [755, 155] width 467 height 105
click at [346, 219] on div "A medical device firm runs projects in a weak matrix structure. Mid-project, yo…" at bounding box center [755, 300] width 946 height 432
click at [801, 455] on div "Petition the project sponsor to seize control of resource approvals and note th…" at bounding box center [755, 450] width 465 height 47
click at [523, 424] on input "d. Petition the project sponsor to seize control of resource approvals and note…" at bounding box center [523, 418] width 0 height 9
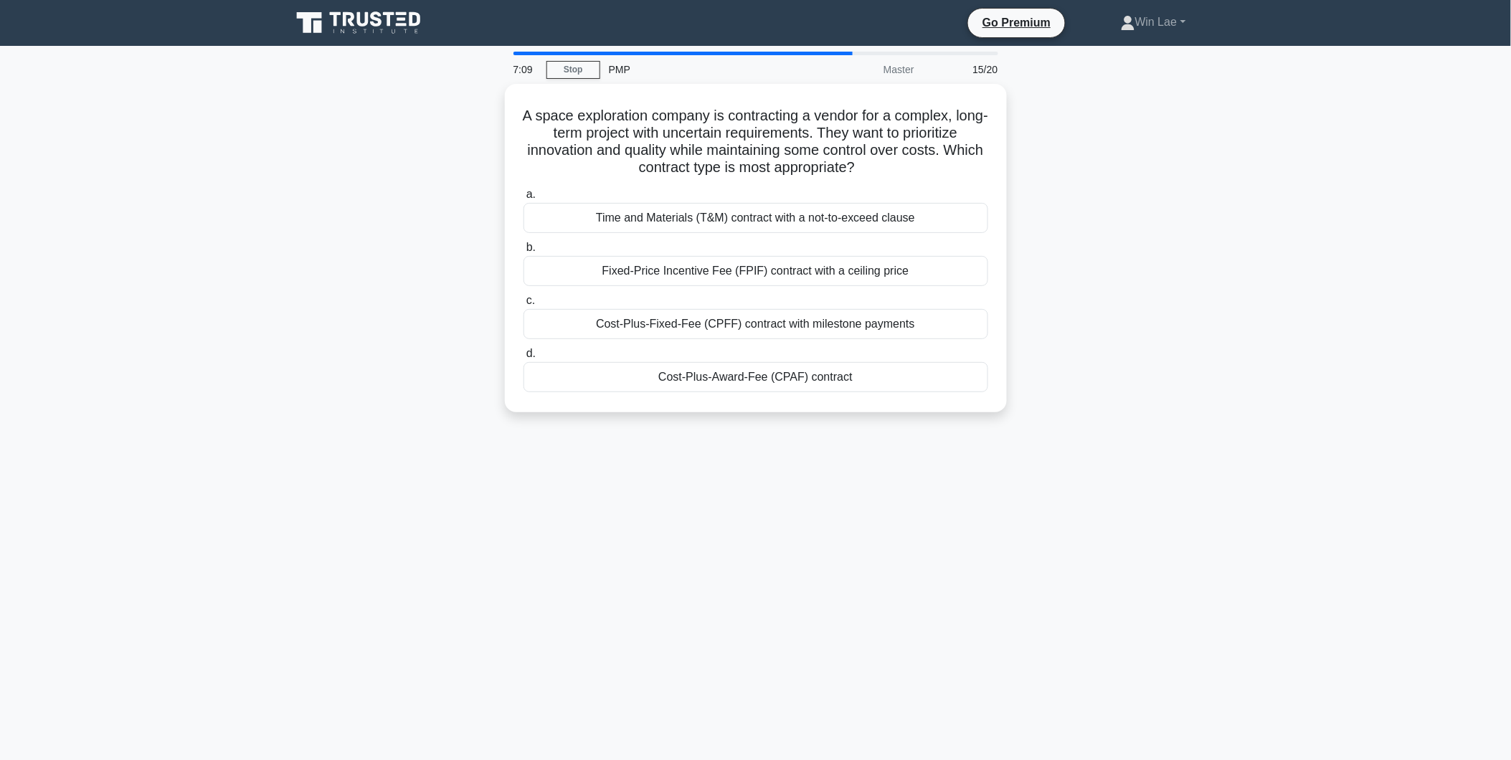
click at [445, 490] on div "7:09 Stop PMP Master 15/20 A space exploration company is contracting a vendor …" at bounding box center [755, 410] width 946 height 717
click at [651, 223] on div "Time and Materials (T&M) contract with a not-to-exceed clause" at bounding box center [755, 214] width 465 height 30
click at [523, 196] on input "a. Time and Materials (T&M) contract with a not-to-exceed clause" at bounding box center [523, 190] width 0 height 9
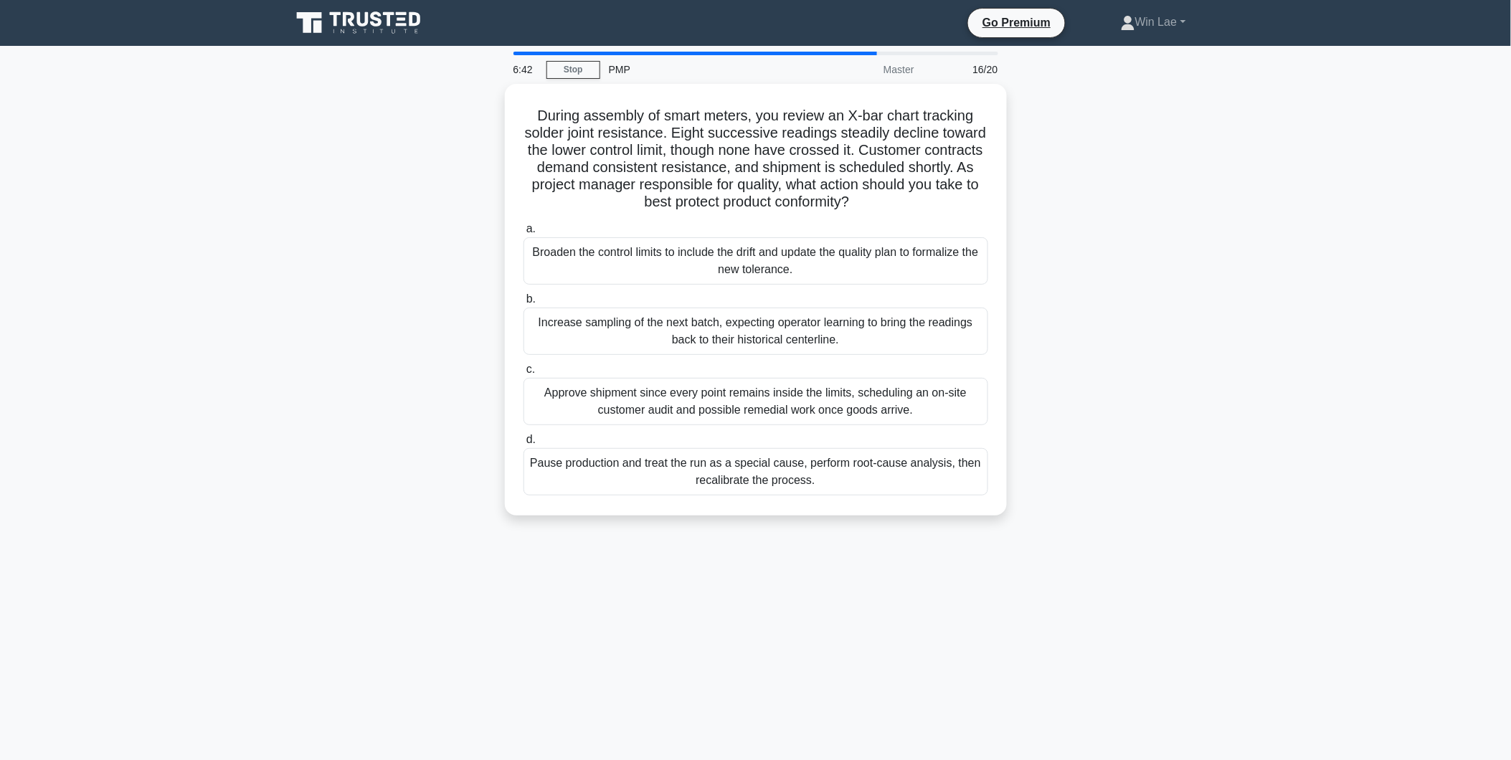
click at [423, 215] on div "During assembly of smart meters, you review an X-bar chart tracking solder join…" at bounding box center [755, 308] width 946 height 449
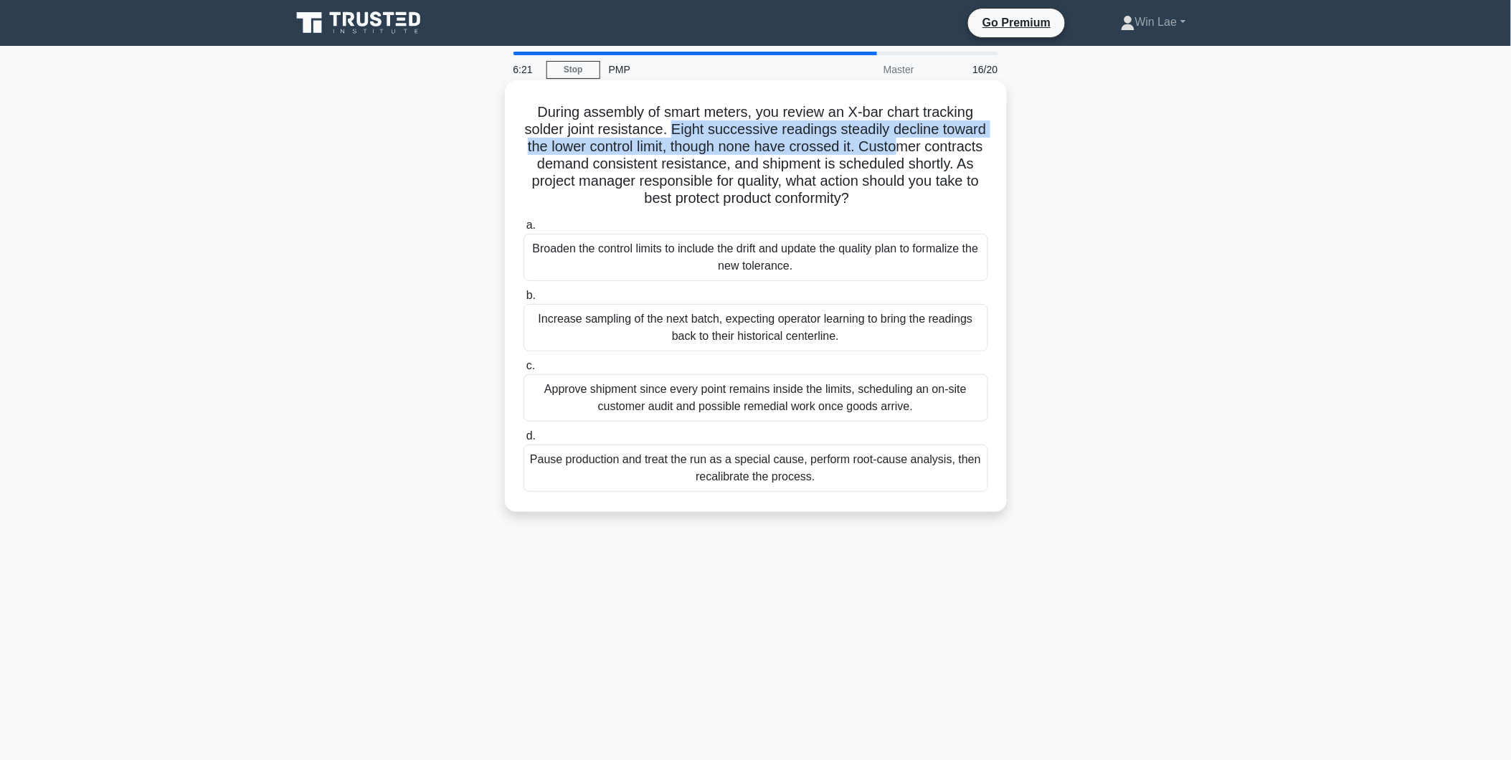
drag, startPoint x: 671, startPoint y: 129, endPoint x: 932, endPoint y: 147, distance: 261.6
click at [932, 147] on h5 "During assembly of smart meters, you review an X-bar chart tracking solder join…" at bounding box center [755, 155] width 467 height 105
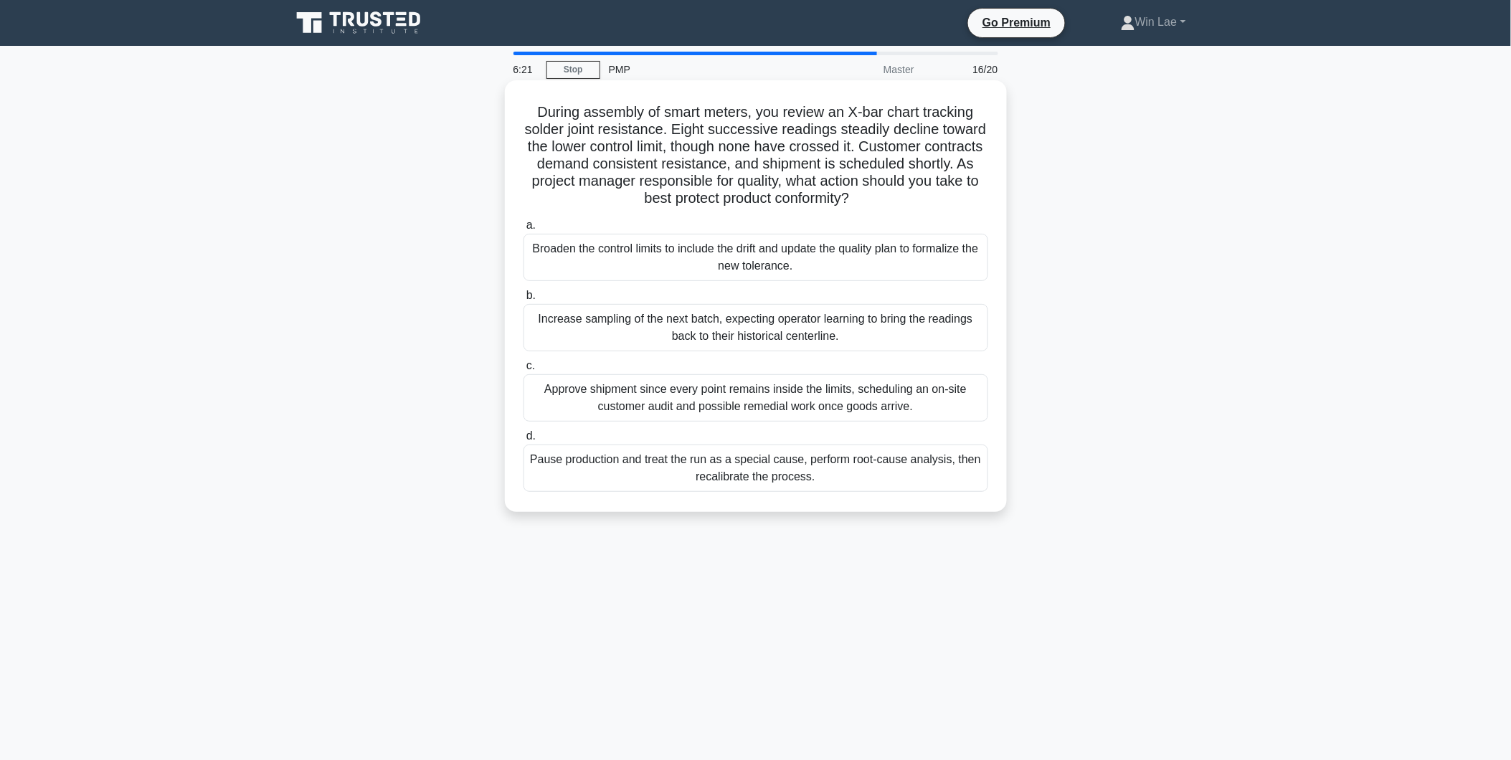
drag, startPoint x: 932, startPoint y: 147, endPoint x: 862, endPoint y: 176, distance: 76.2
click at [862, 176] on h5 "During assembly of smart meters, you review an X-bar chart tracking solder join…" at bounding box center [755, 155] width 467 height 105
drag, startPoint x: 828, startPoint y: 163, endPoint x: 963, endPoint y: 192, distance: 138.0
click at [963, 192] on h5 "During assembly of smart meters, you review an X-bar chart tracking solder join…" at bounding box center [755, 155] width 467 height 105
click at [1172, 241] on div "During assembly of smart meters, you review an X-bar chart tracking solder join…" at bounding box center [755, 308] width 946 height 449
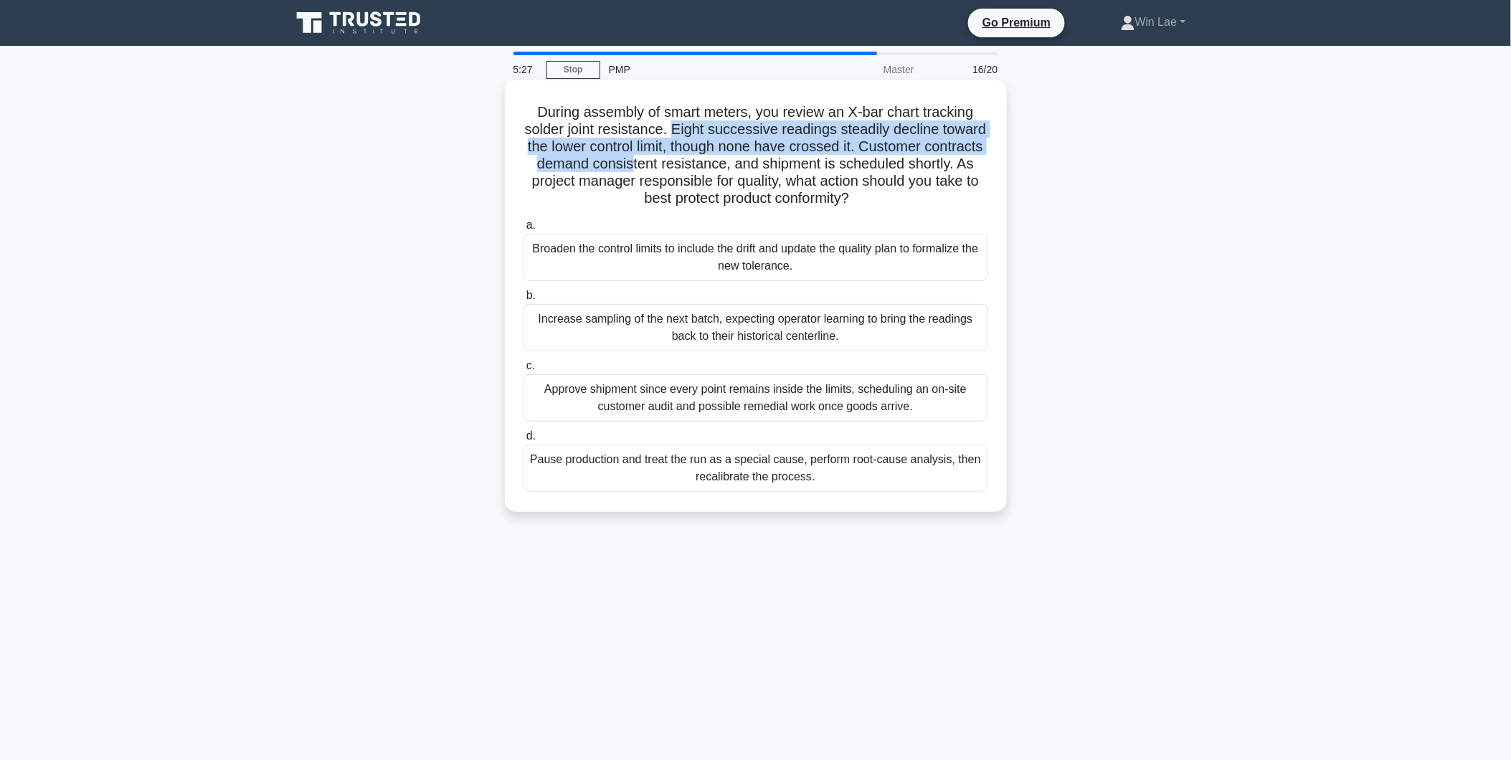
drag, startPoint x: 670, startPoint y: 132, endPoint x: 697, endPoint y: 156, distance: 36.0
click at [697, 156] on h5 "During assembly of smart meters, you review an X-bar chart tracking solder join…" at bounding box center [755, 155] width 467 height 105
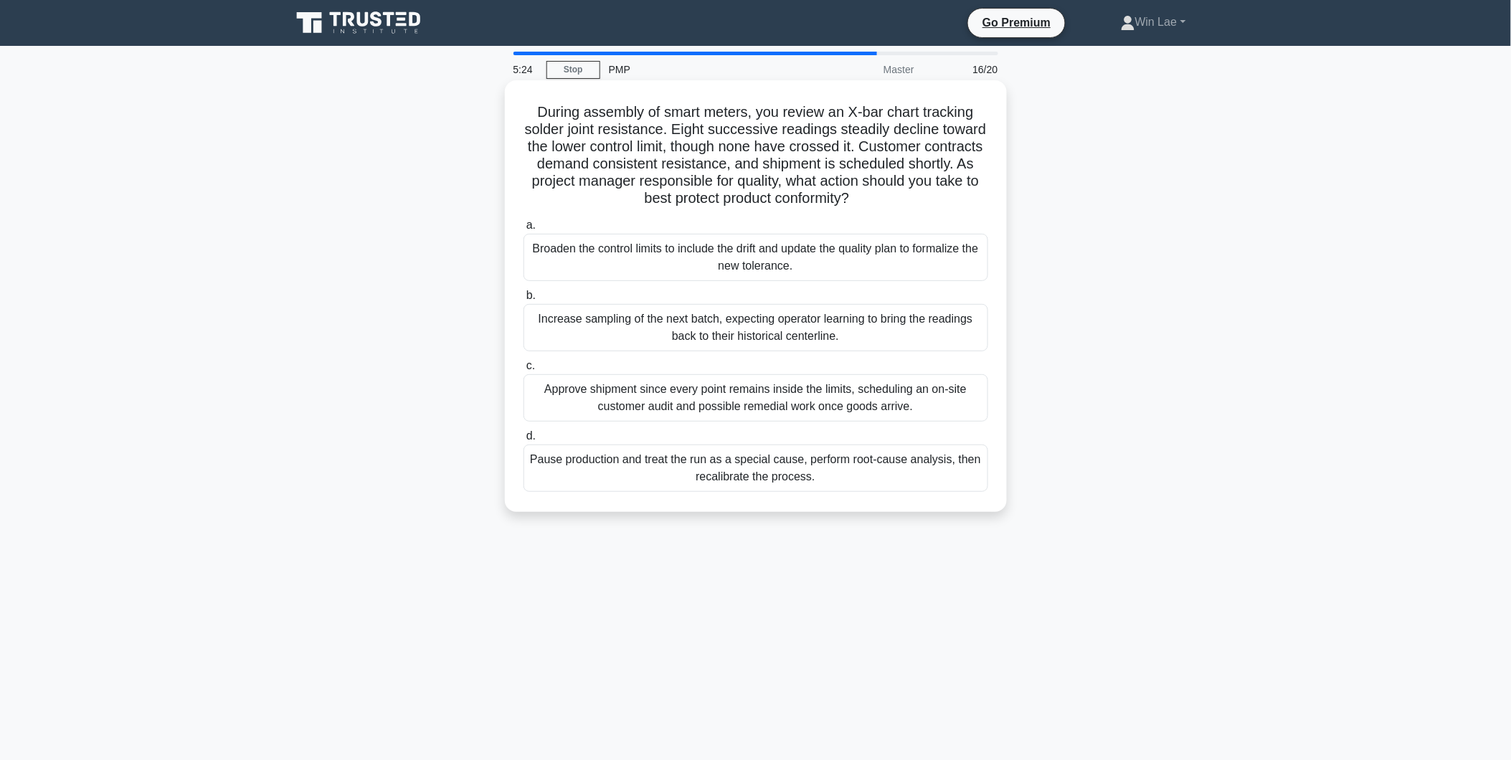
drag, startPoint x: 697, startPoint y: 156, endPoint x: 725, endPoint y: 166, distance: 29.5
click at [725, 166] on h5 "During assembly of smart meters, you review an X-bar chart tracking solder join…" at bounding box center [755, 155] width 467 height 105
click at [822, 251] on div "Broaden the control limits to include the drift and update the quality plan to …" at bounding box center [755, 257] width 465 height 47
click at [523, 230] on input "a. Broaden the control limits to include the drift and update the quality plan …" at bounding box center [523, 225] width 0 height 9
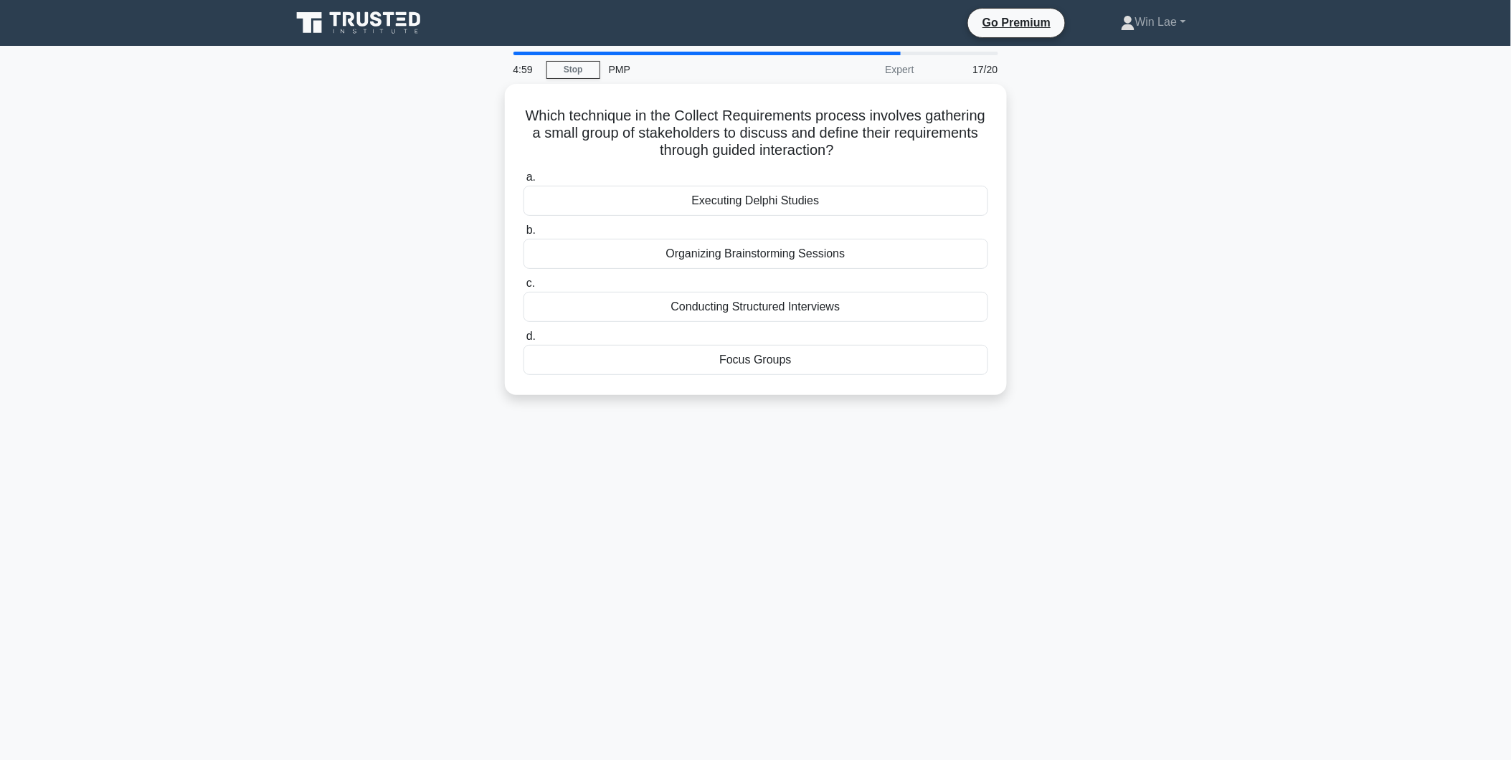
click at [340, 262] on div "Which technique in the Collect Requirements process involves gathering a small …" at bounding box center [755, 248] width 946 height 328
click at [863, 360] on div "Focus Groups" at bounding box center [755, 356] width 465 height 30
click at [523, 338] on input "d. Focus Groups" at bounding box center [523, 332] width 0 height 9
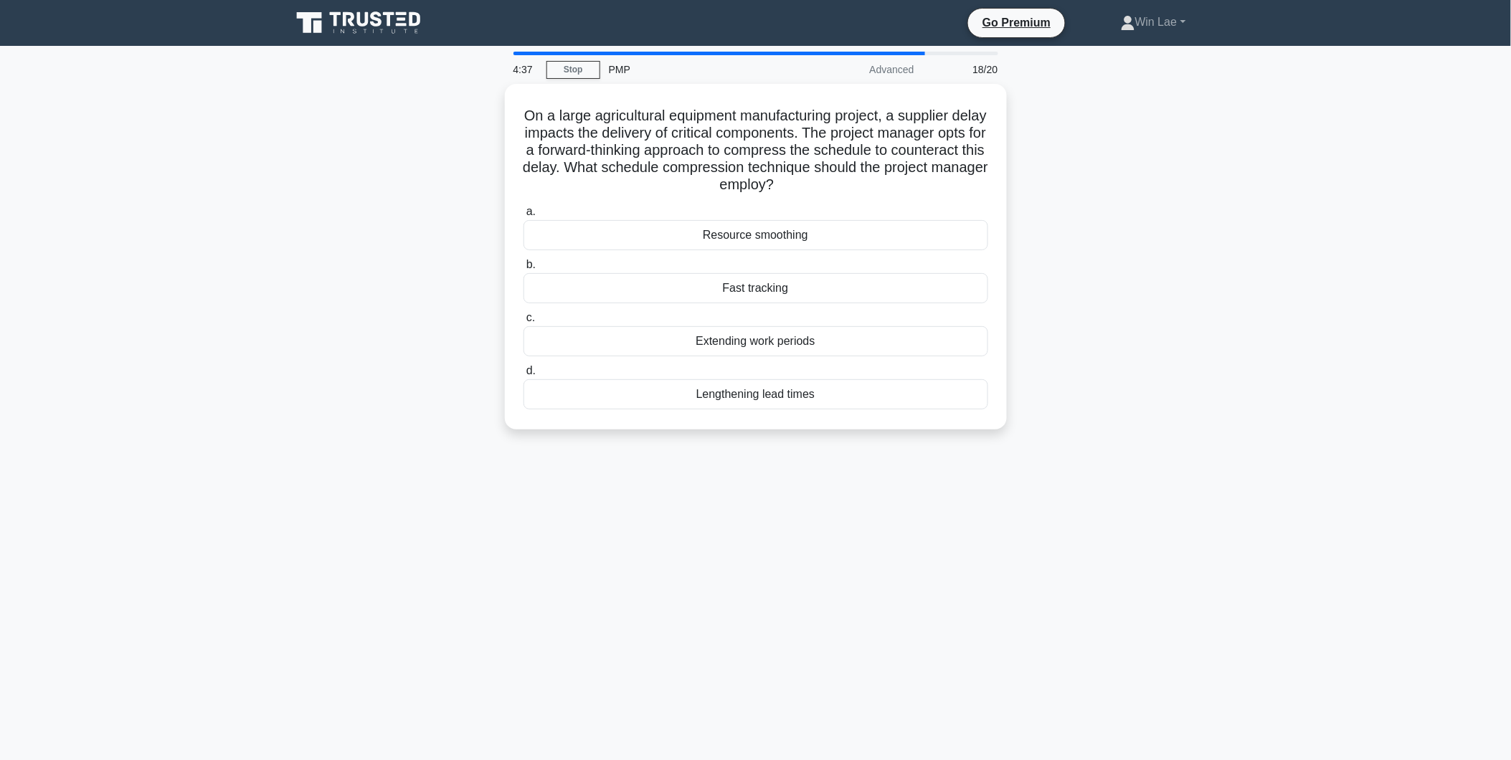
click at [387, 432] on div "On a large agricultural equipment manufacturing project, a supplier delay impac…" at bounding box center [755, 265] width 946 height 363
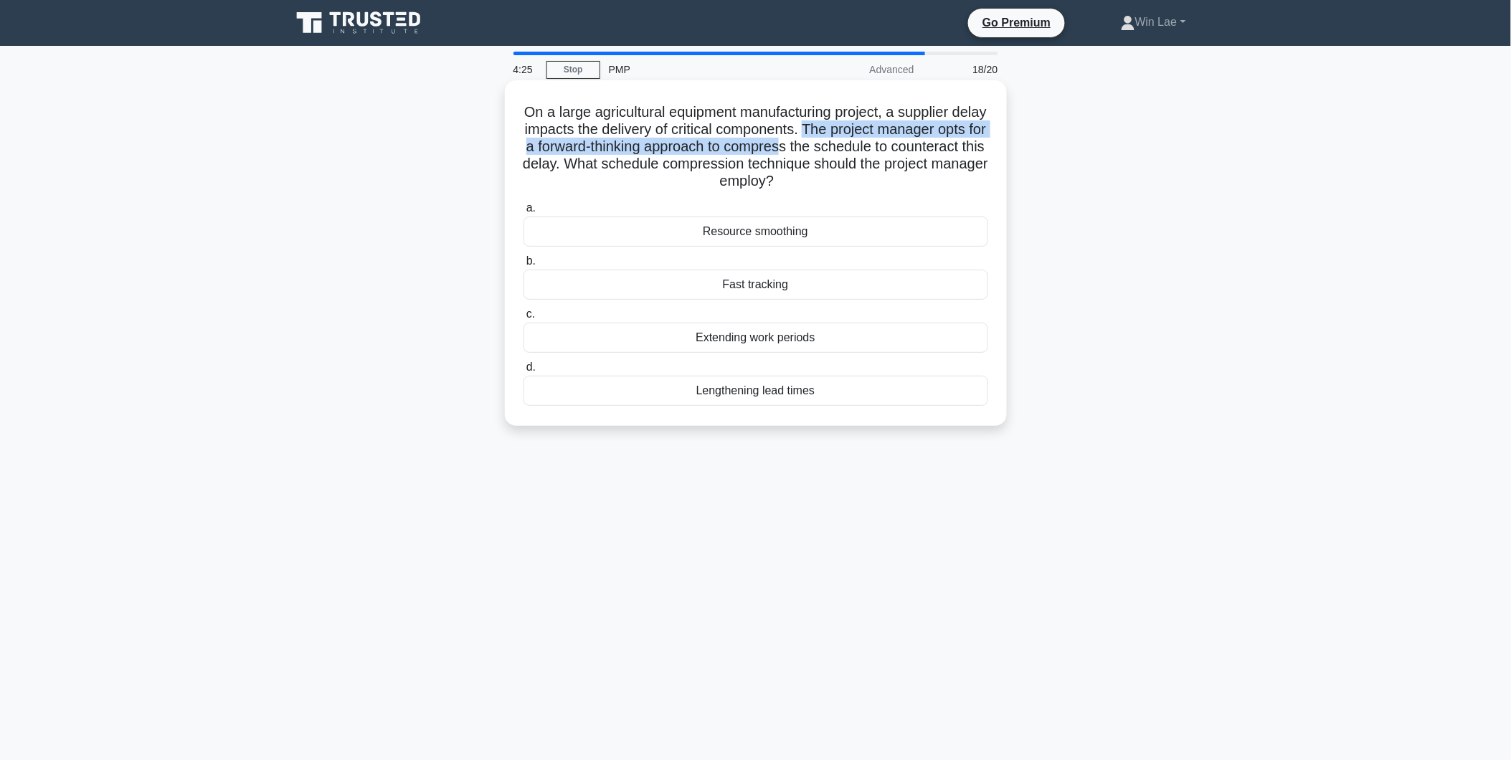
drag, startPoint x: 853, startPoint y: 127, endPoint x: 858, endPoint y: 141, distance: 15.0
click at [858, 141] on h5 "On a large agricultural equipment manufacturing project, a supplier delay impac…" at bounding box center [755, 146] width 467 height 87
click at [655, 163] on h5 "On a large agricultural equipment manufacturing project, a supplier delay impac…" at bounding box center [755, 146] width 467 height 87
click at [756, 398] on div "Lengthening lead times" at bounding box center [755, 391] width 465 height 30
click at [523, 372] on input "d. Lengthening lead times" at bounding box center [523, 367] width 0 height 9
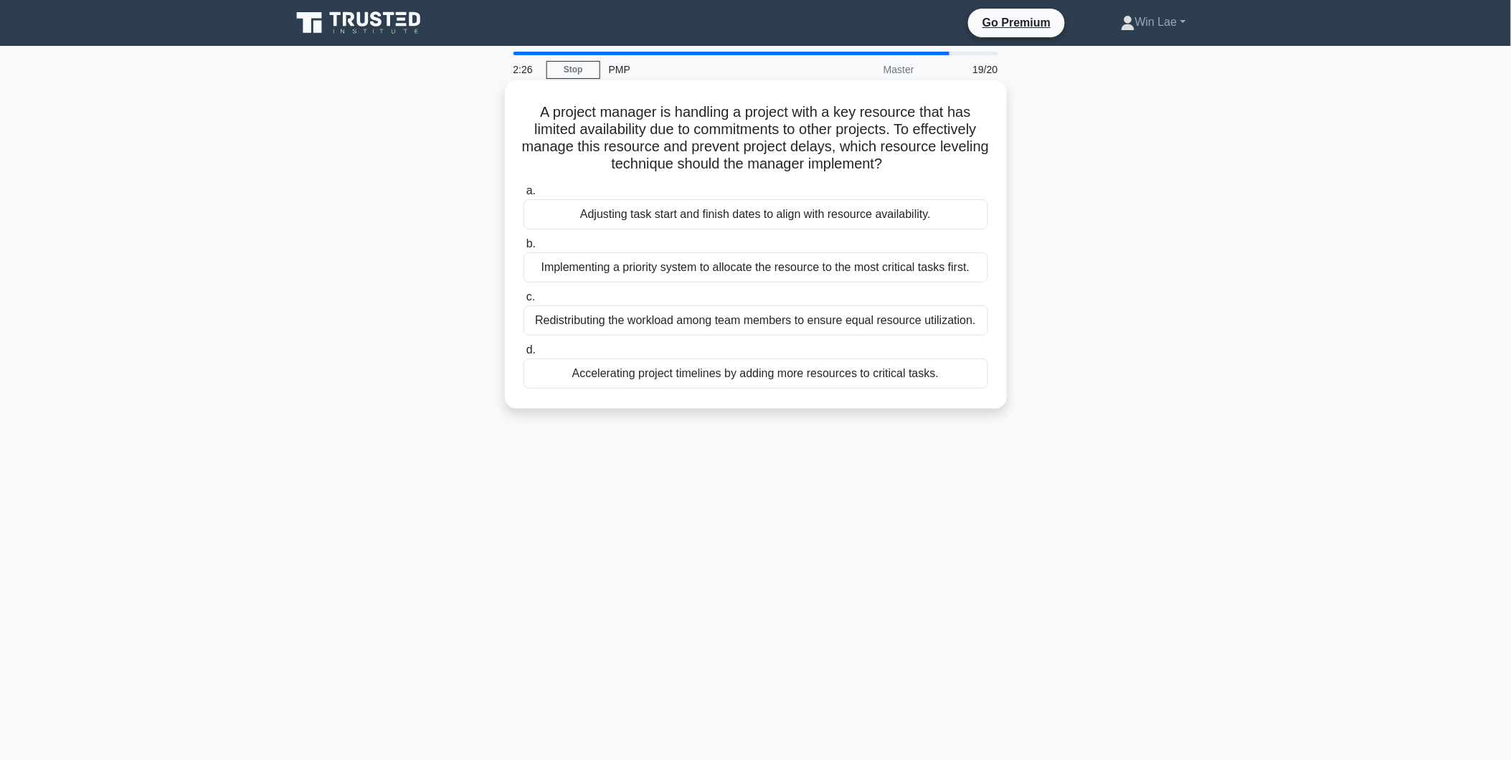
click at [928, 267] on div "Implementing a priority system to allocate the resource to the most critical ta…" at bounding box center [755, 267] width 465 height 30
click at [693, 273] on div "Implementing a priority system to allocate the resource to the most critical ta…" at bounding box center [755, 267] width 465 height 30
click at [523, 249] on input "b. Implementing a priority system to allocate the resource to the most critical…" at bounding box center [523, 243] width 0 height 9
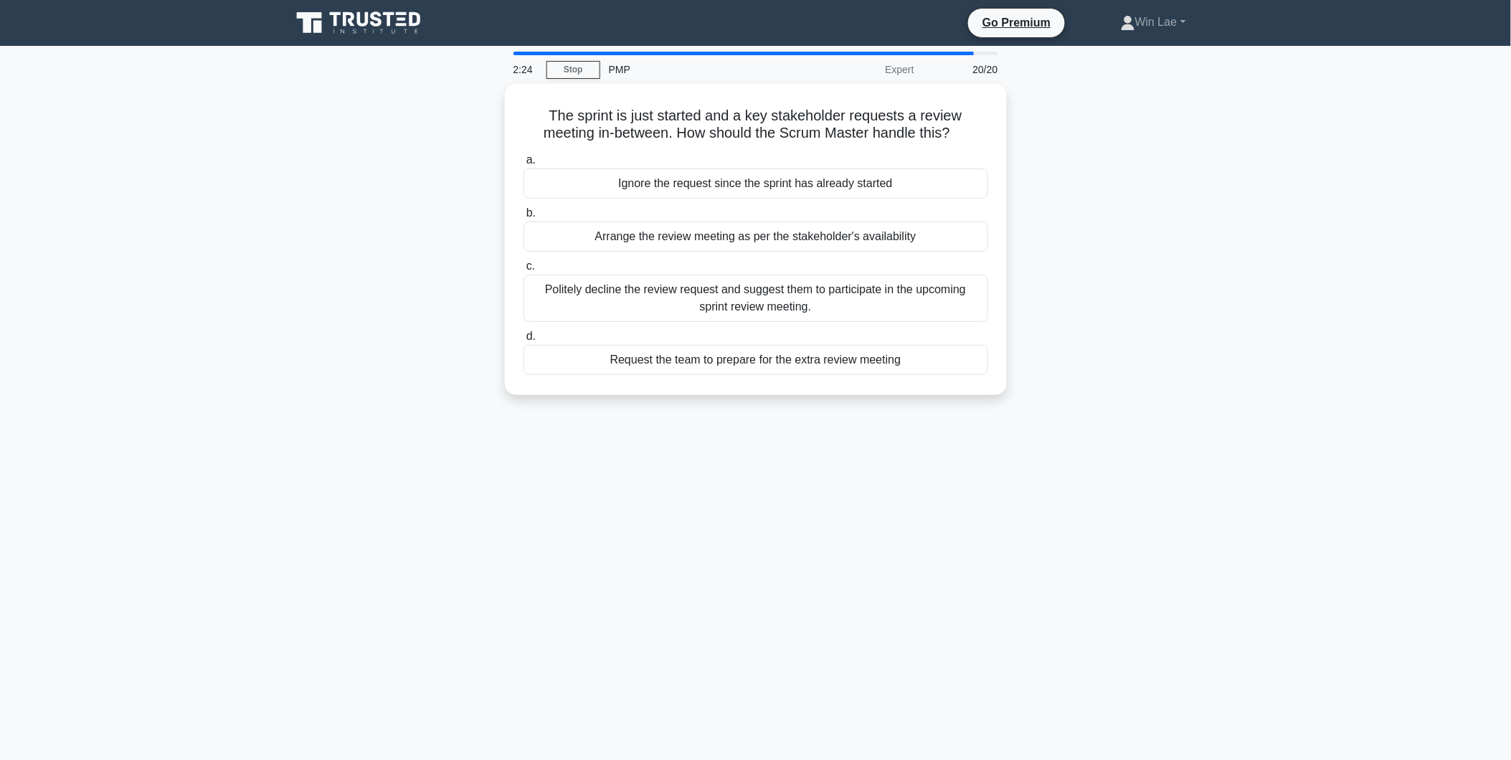
click at [353, 265] on div "The sprint is just started and a key stakeholder requests a review meeting in-b…" at bounding box center [755, 248] width 946 height 328
click at [891, 290] on div "Politely decline the review request and suggest them to participate in the upco…" at bounding box center [755, 294] width 465 height 47
click at [645, 304] on div "Politely decline the review request and suggest them to participate in the upco…" at bounding box center [755, 294] width 465 height 47
click at [523, 267] on input "c. Politely decline the review request and suggest them to participate in the u…" at bounding box center [523, 262] width 0 height 9
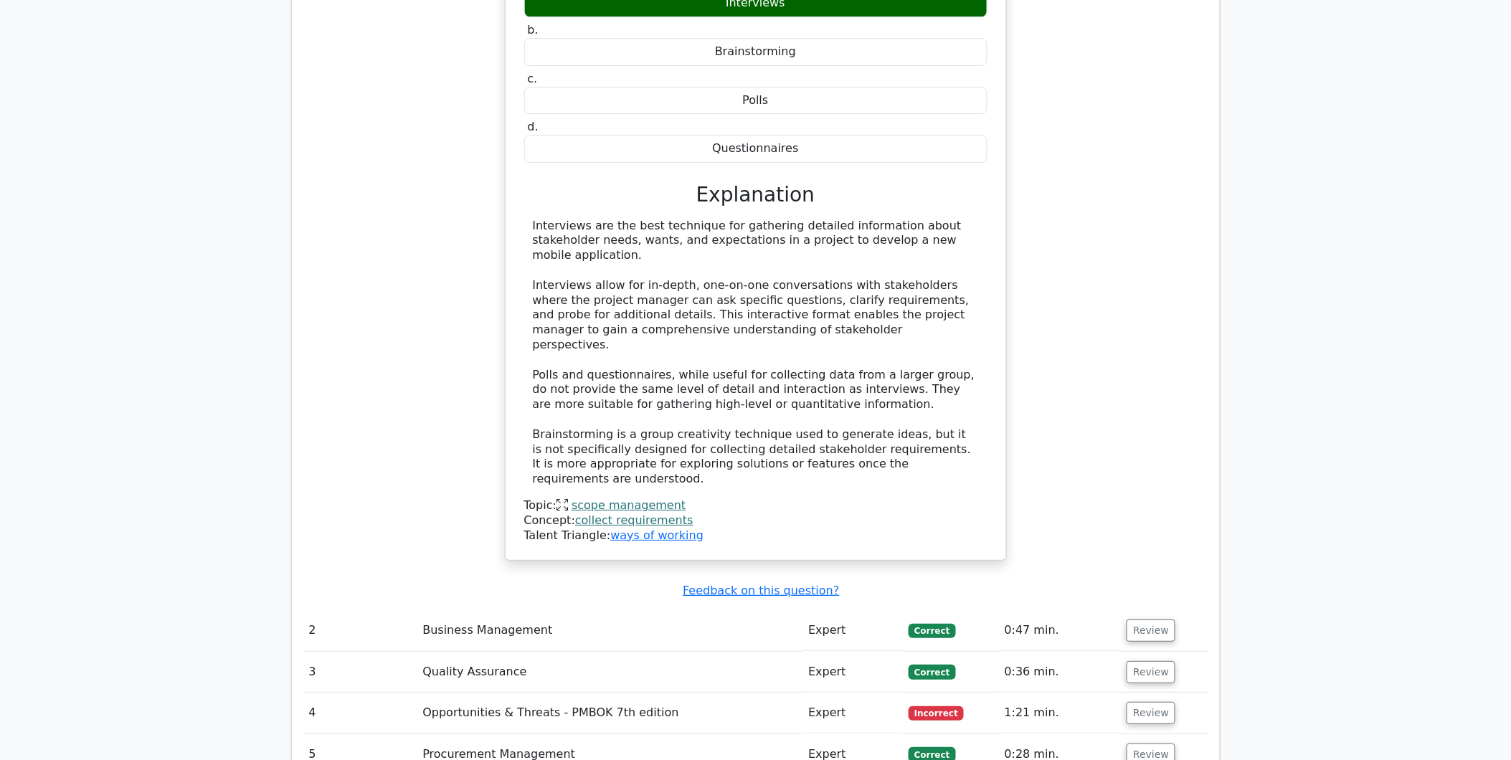
scroll to position [1911, 0]
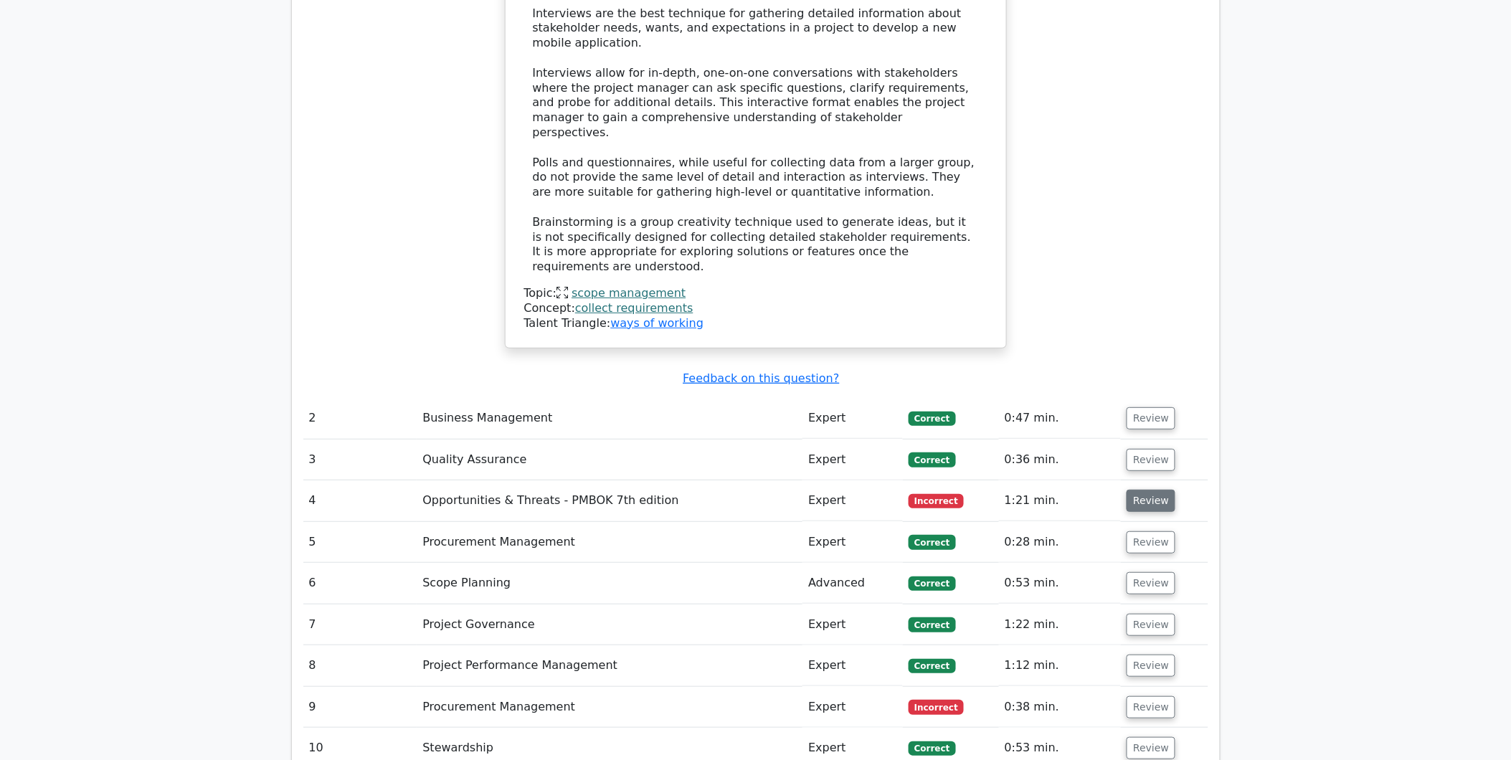
click at [1130, 490] on button "Review" at bounding box center [1150, 501] width 49 height 22
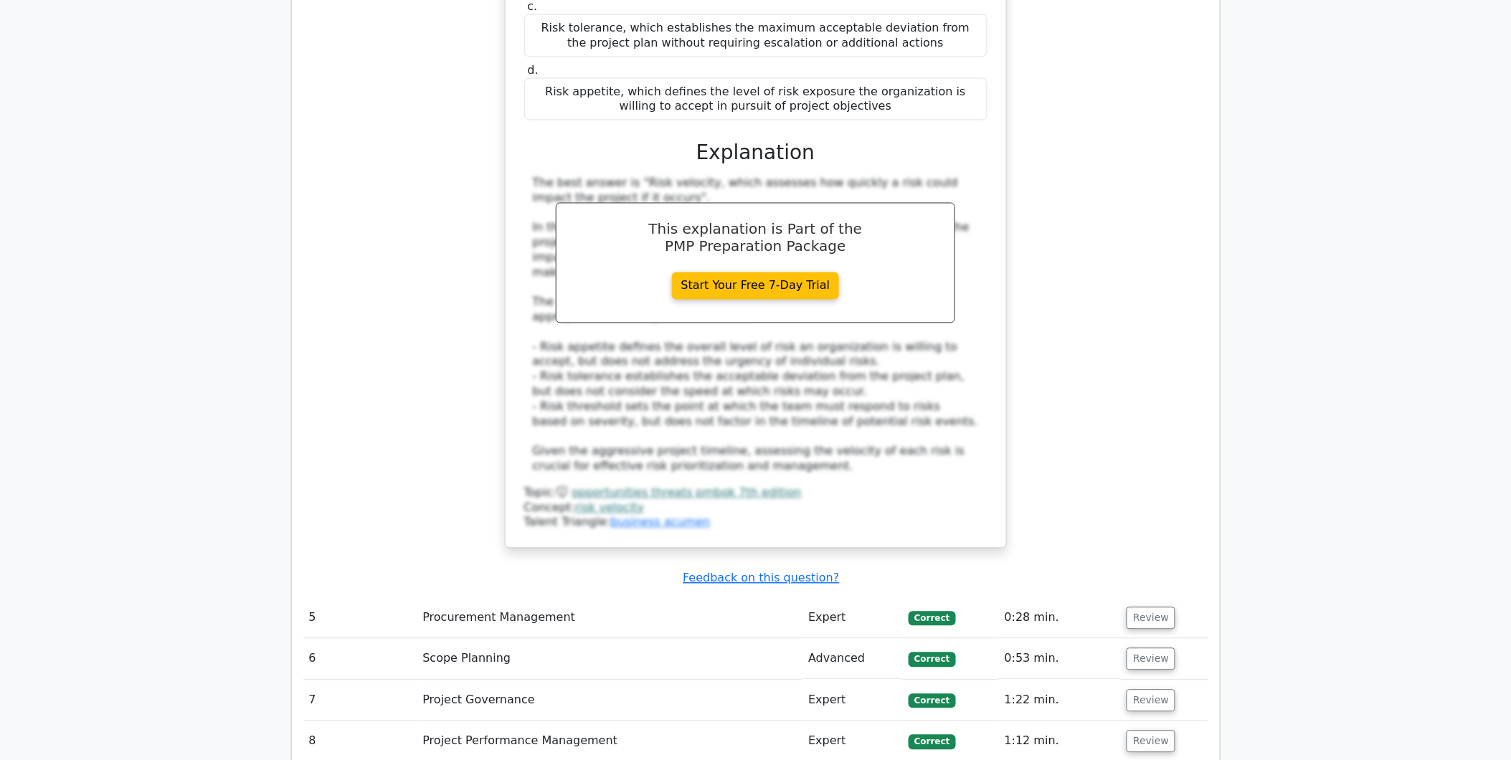
scroll to position [2868, 0]
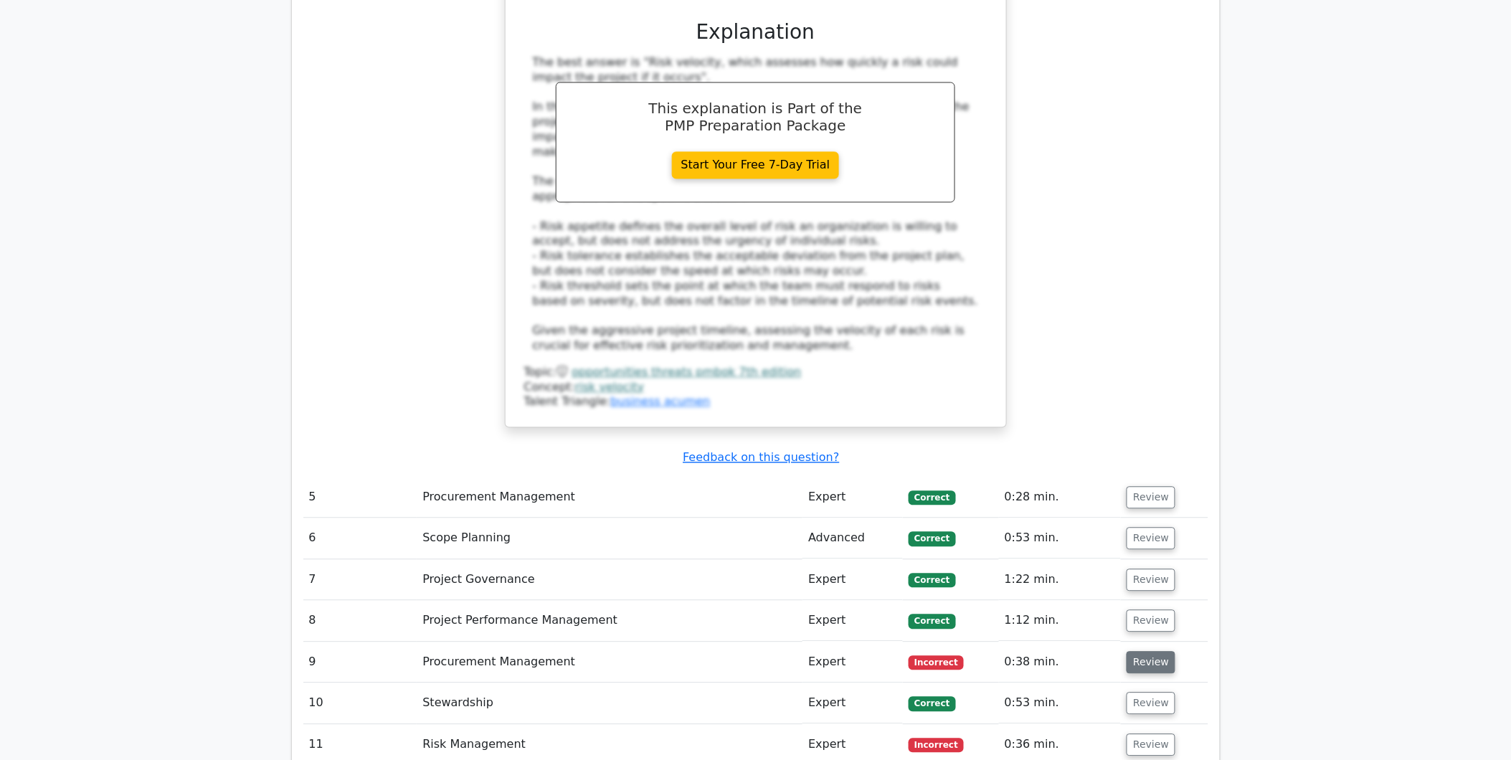
click at [1157, 652] on button "Review" at bounding box center [1150, 663] width 49 height 22
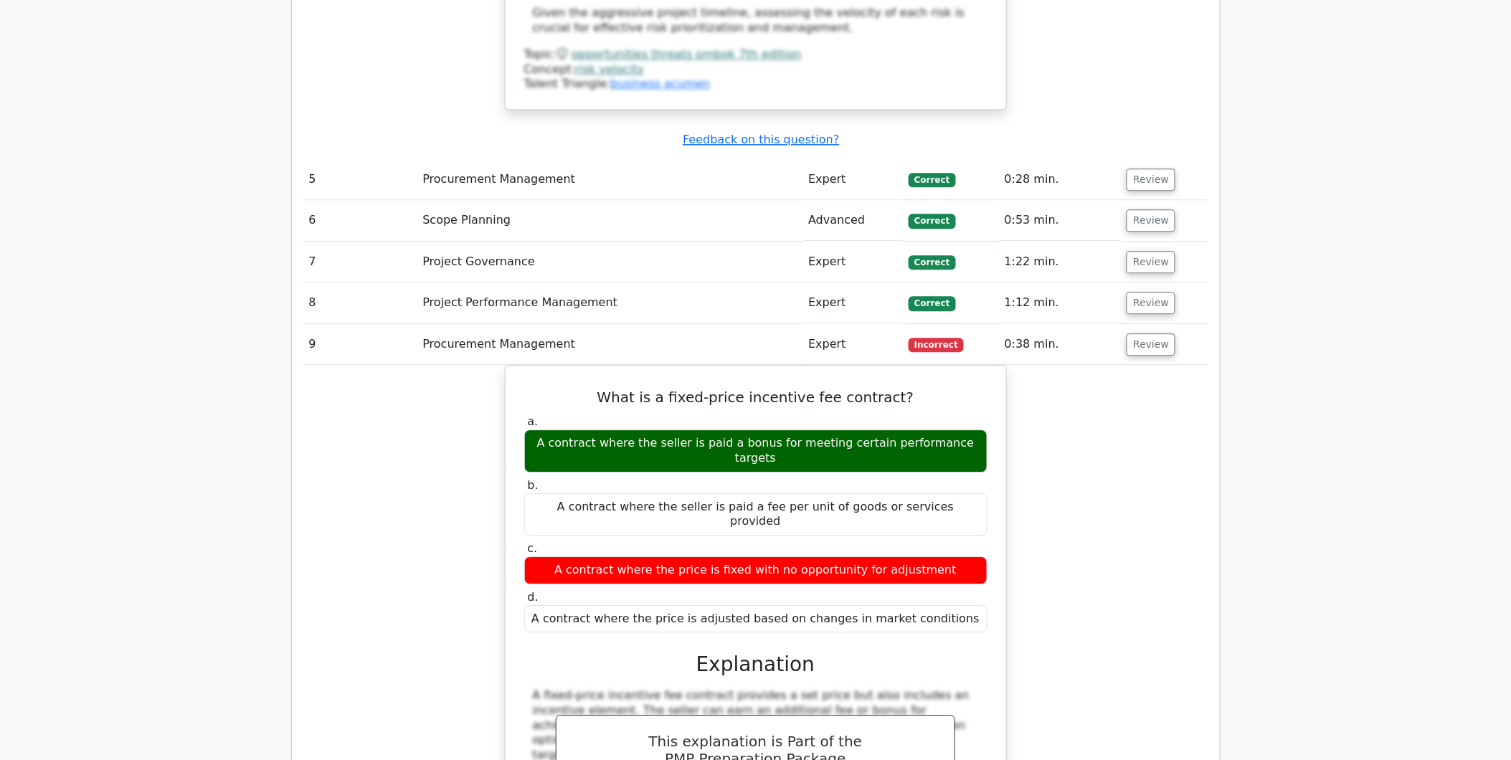
scroll to position [3505, 0]
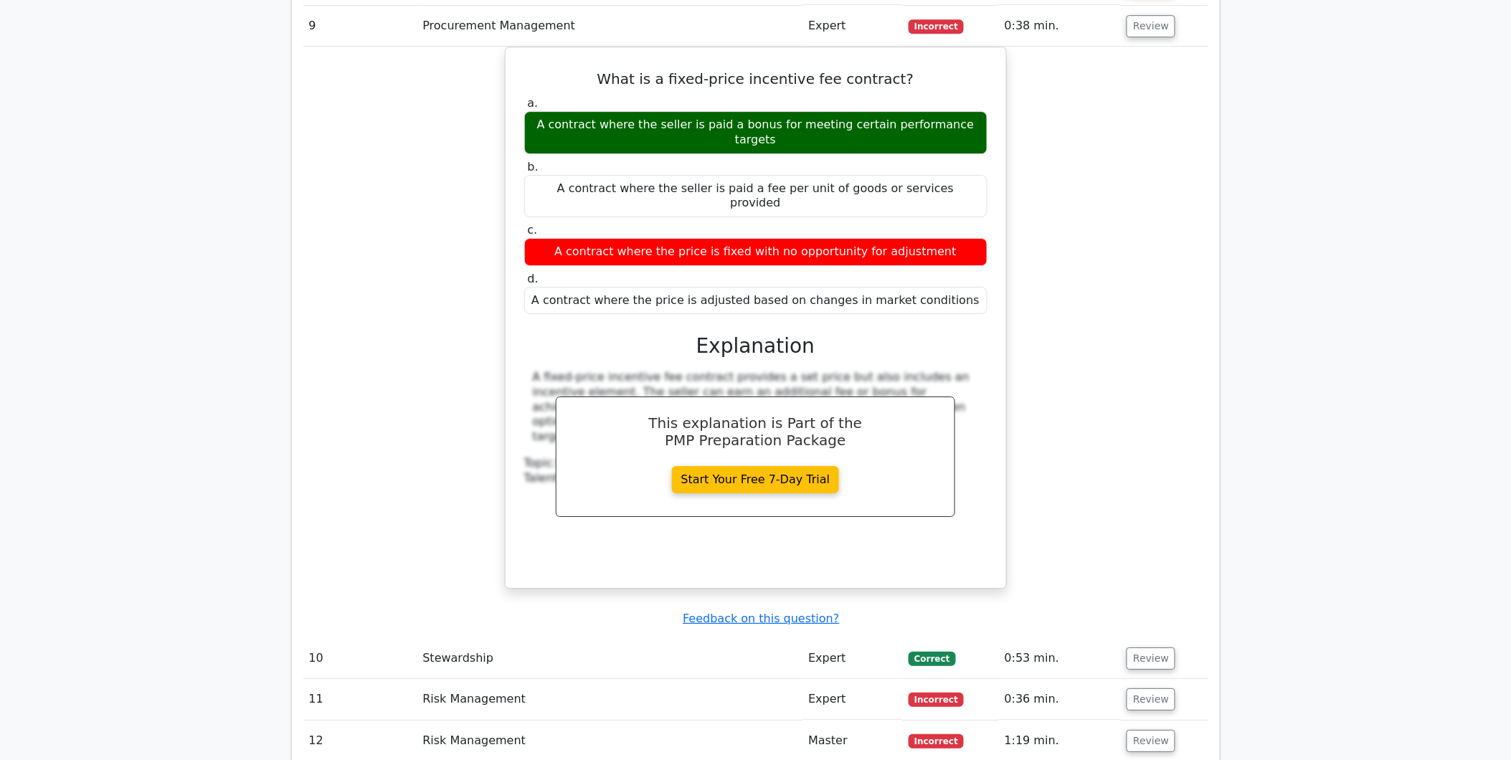
click at [1174, 679] on td "Review" at bounding box center [1164, 699] width 87 height 41
click at [1159, 688] on button "Review" at bounding box center [1150, 699] width 49 height 22
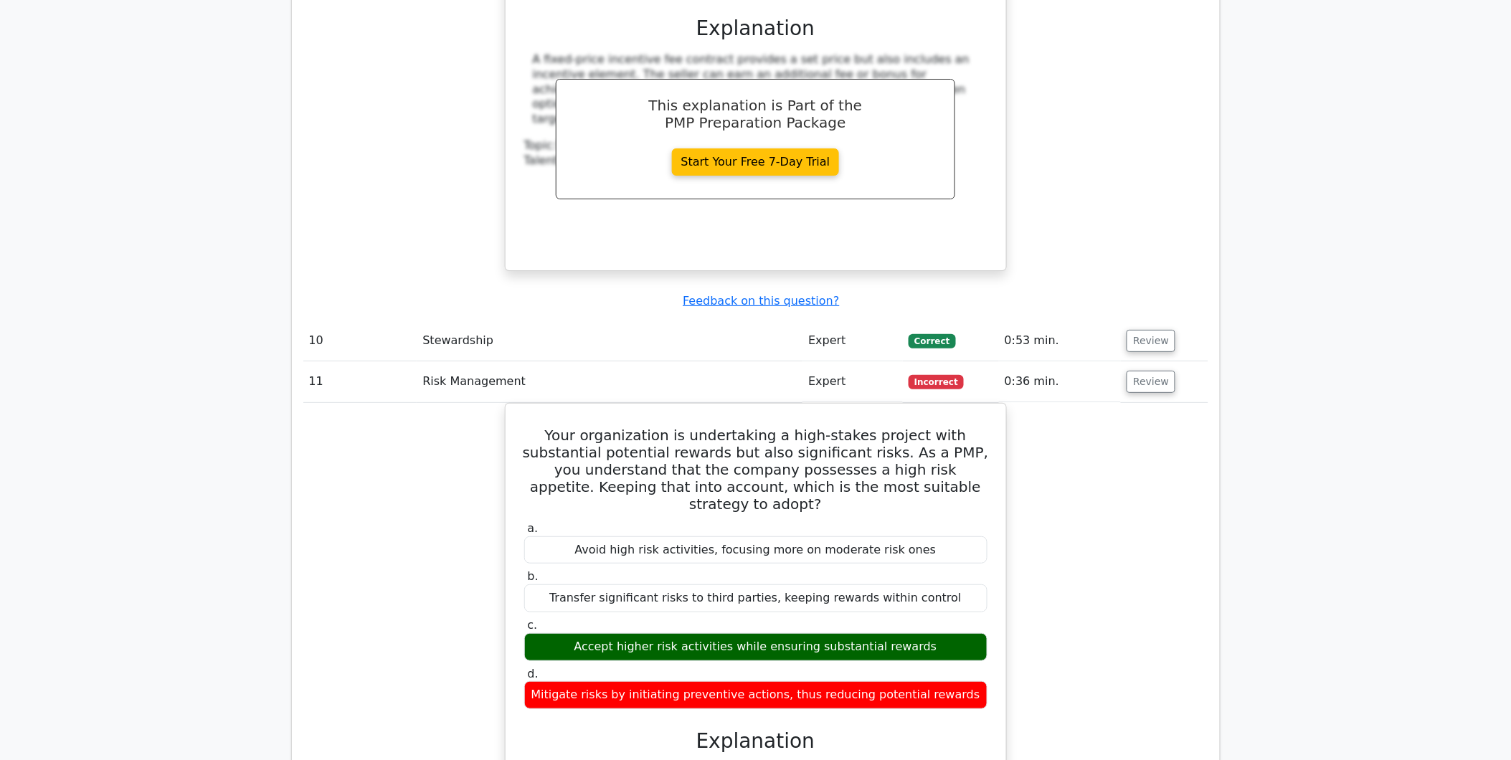
scroll to position [3824, 0]
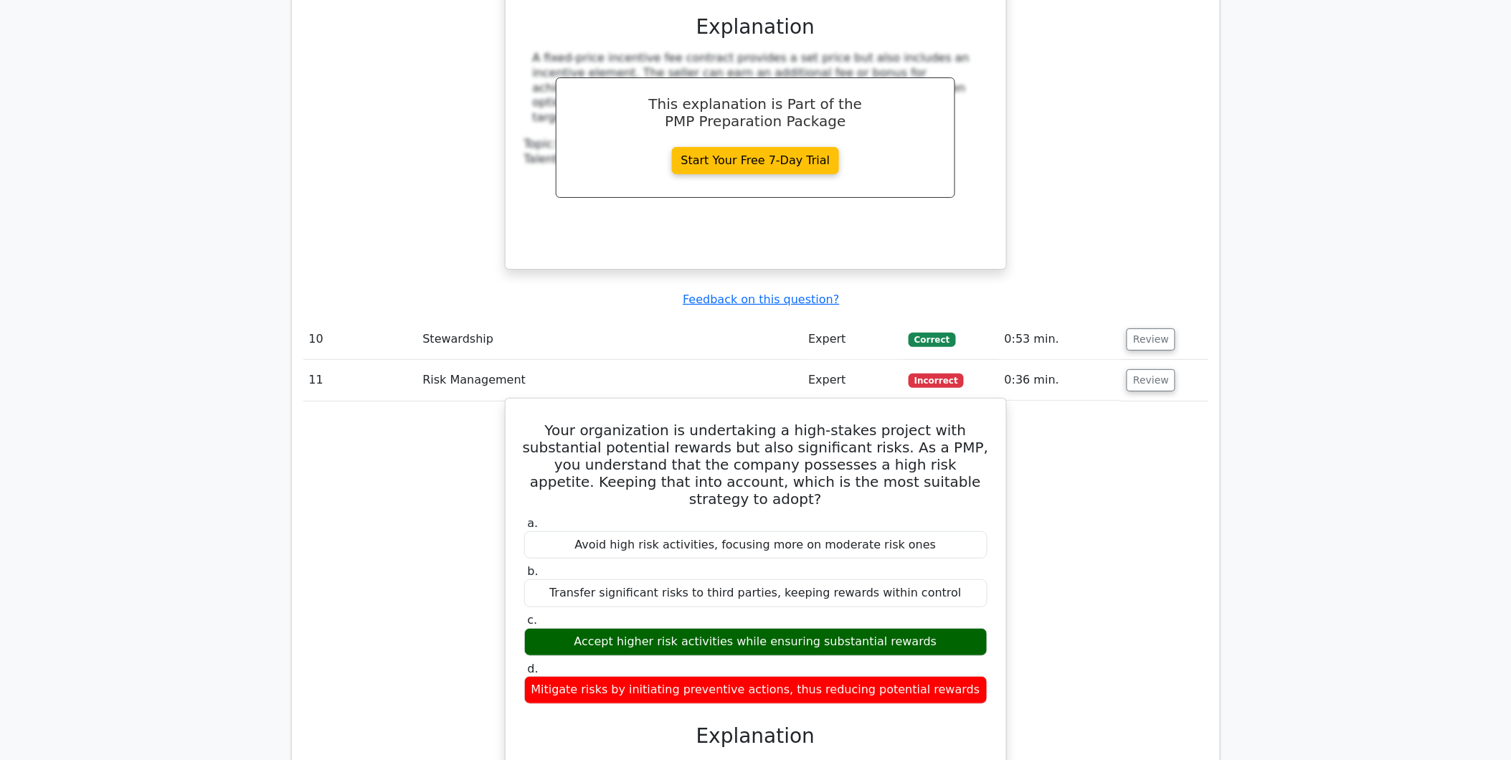
drag, startPoint x: 572, startPoint y: 423, endPoint x: 951, endPoint y: 427, distance: 378.6
click at [951, 628] on div "Accept higher risk activities while ensuring substantial rewards" at bounding box center [755, 642] width 463 height 28
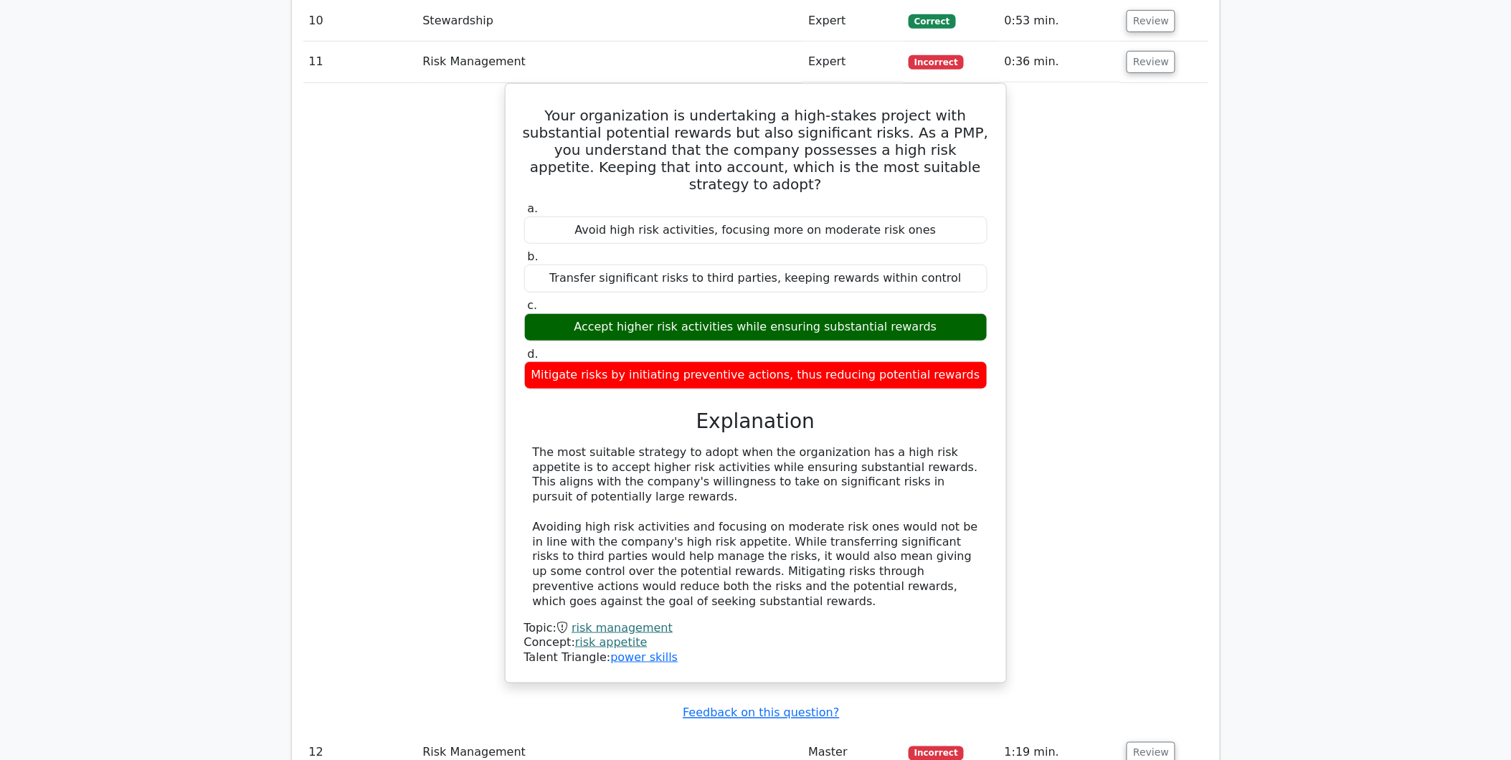
scroll to position [4382, 0]
